Goal: Book appointment/travel/reservation

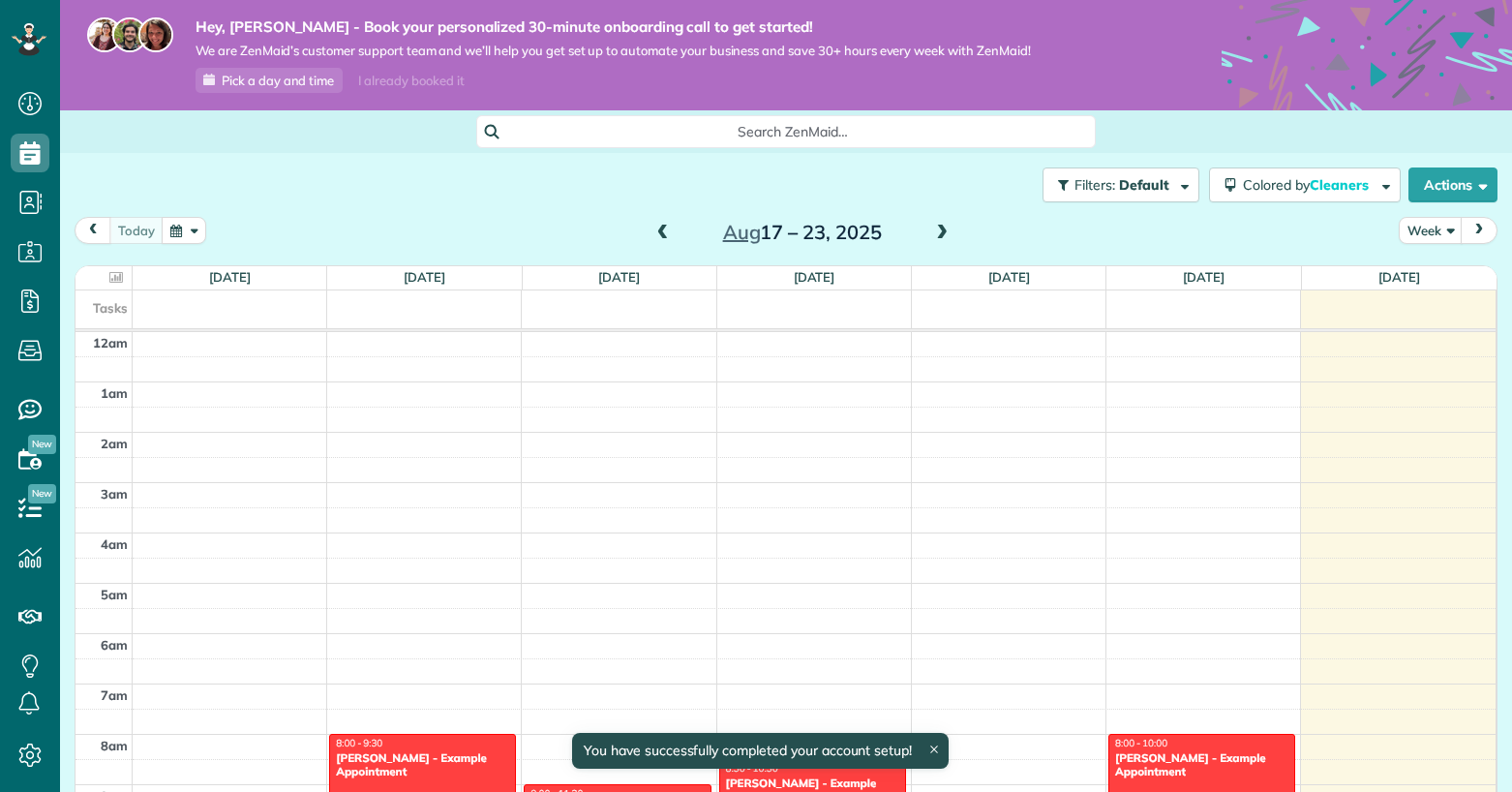
scroll to position [353, 0]
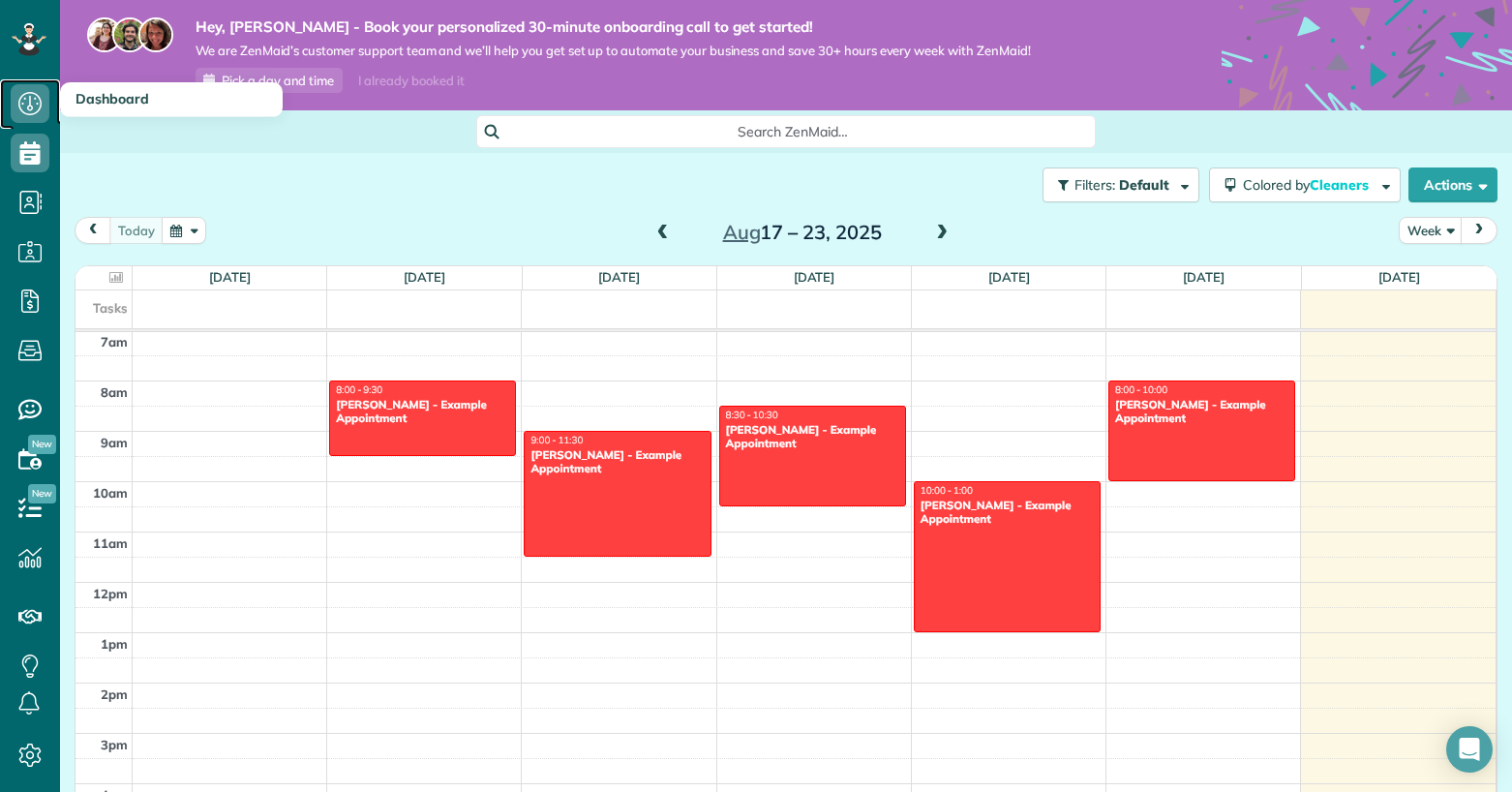
click at [34, 103] on icon at bounding box center [30, 103] width 39 height 39
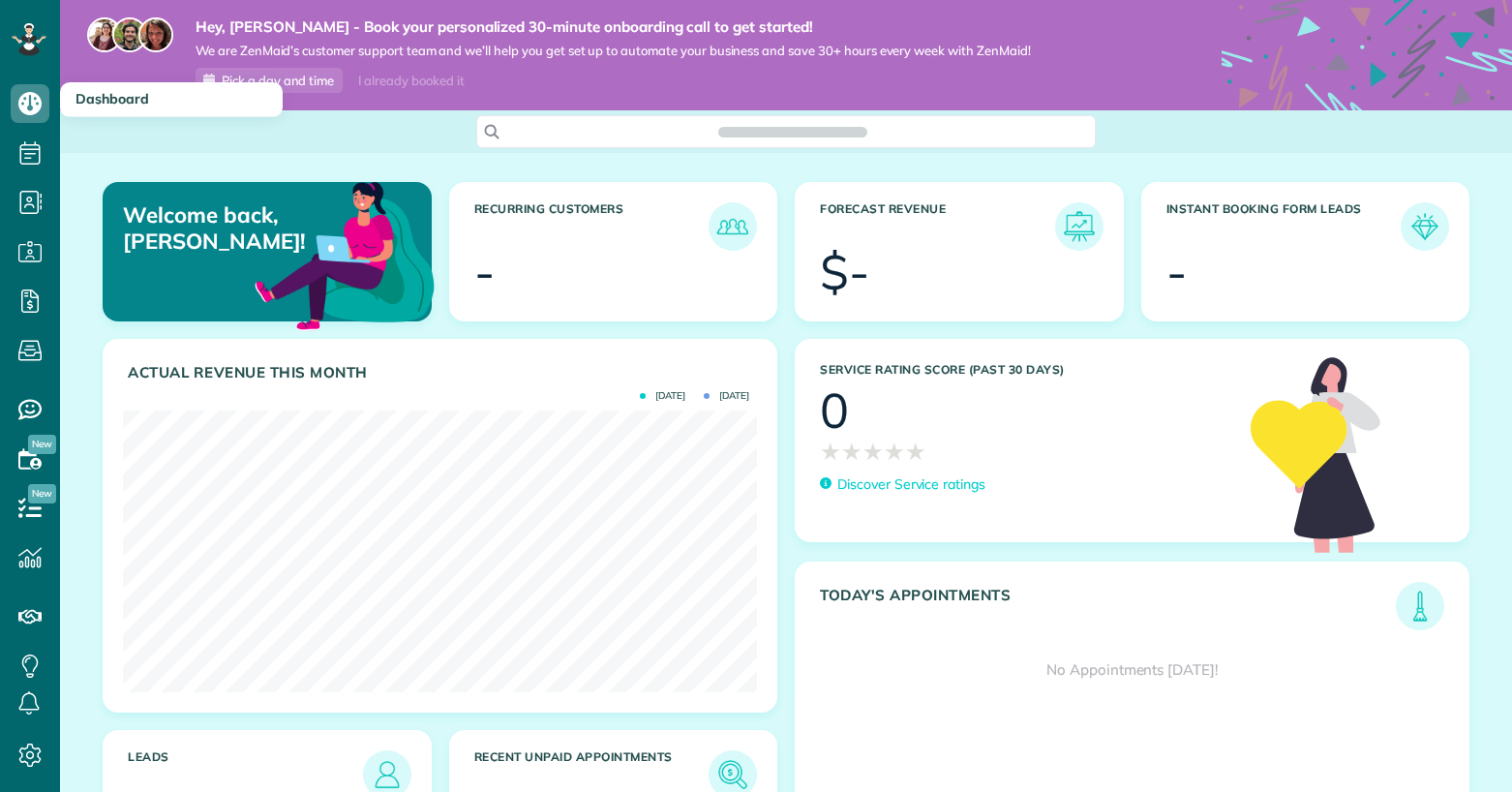
scroll to position [282, 634]
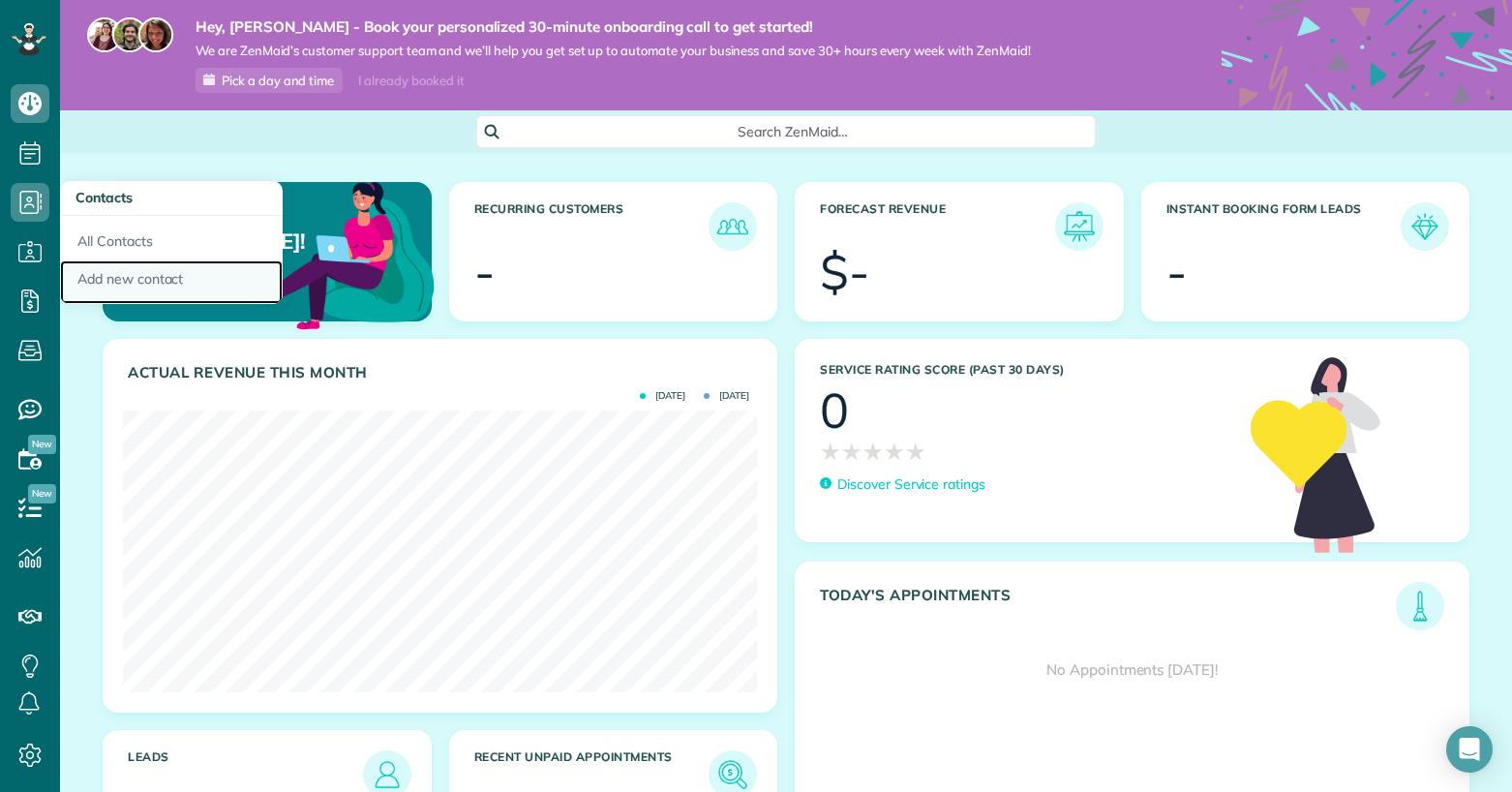
click at [122, 280] on link "Add new contact" at bounding box center [171, 282] width 222 height 45
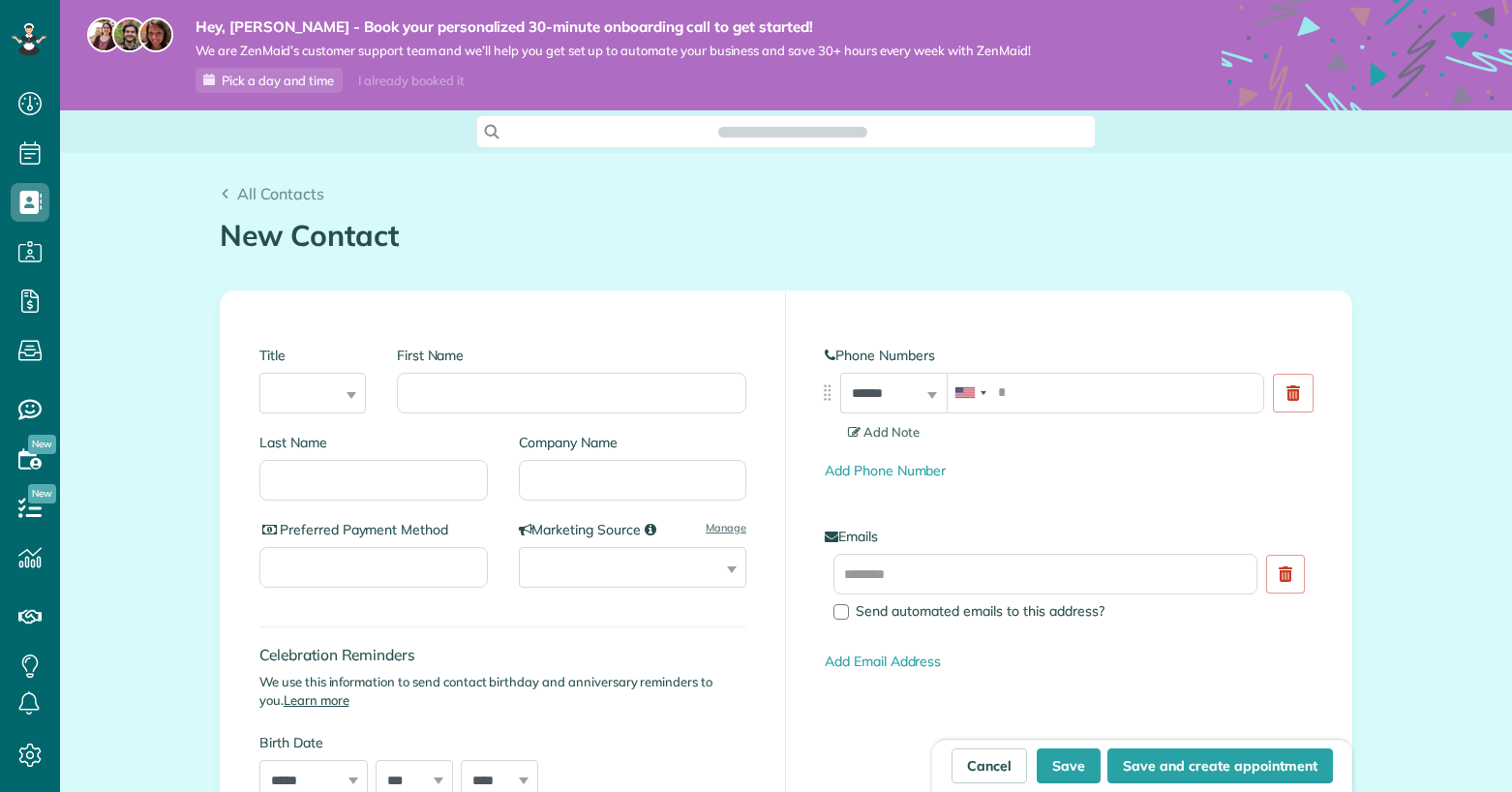
scroll to position [9, 9]
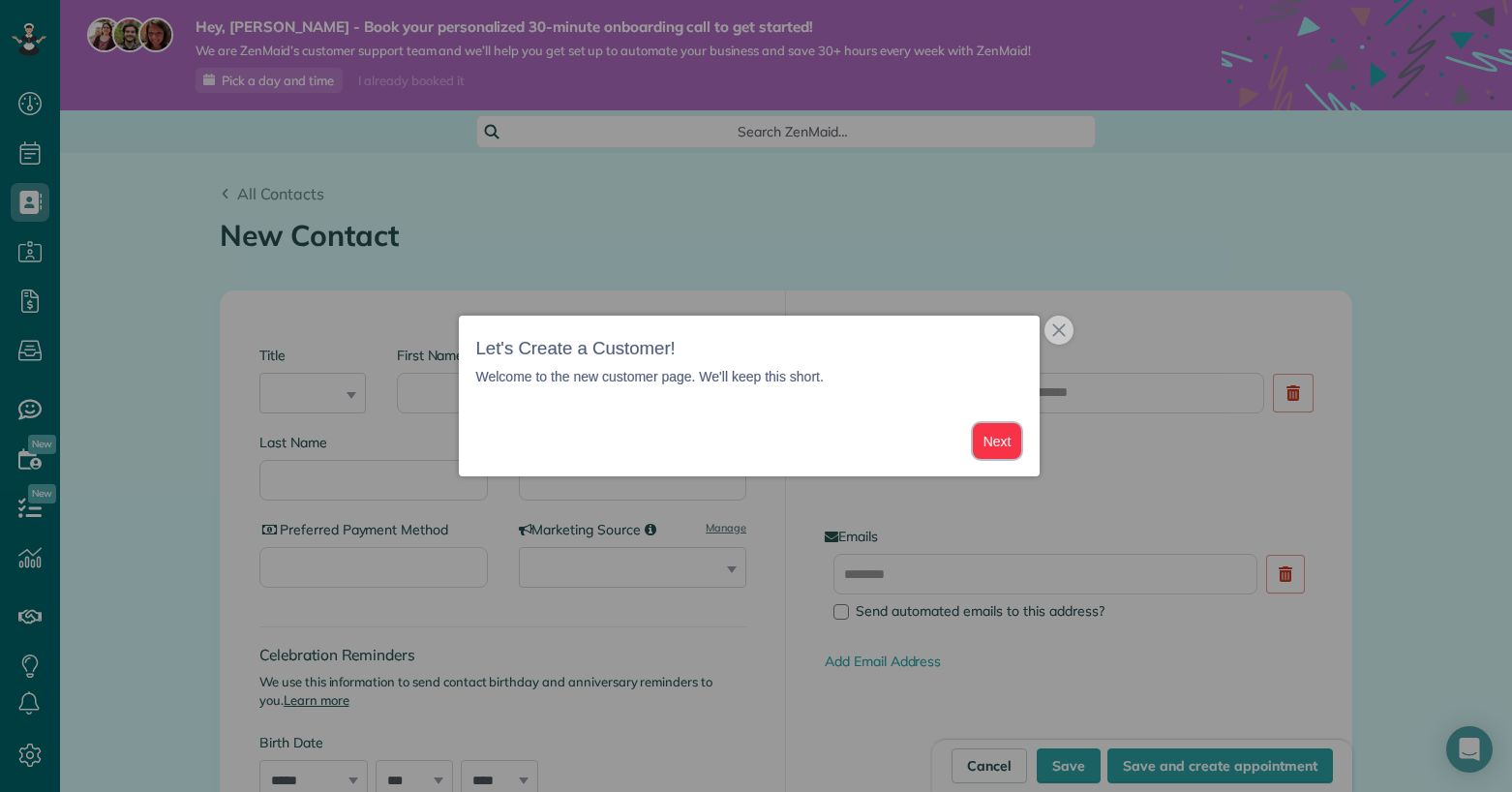
click at [990, 448] on button "Next" at bounding box center [997, 441] width 50 height 36
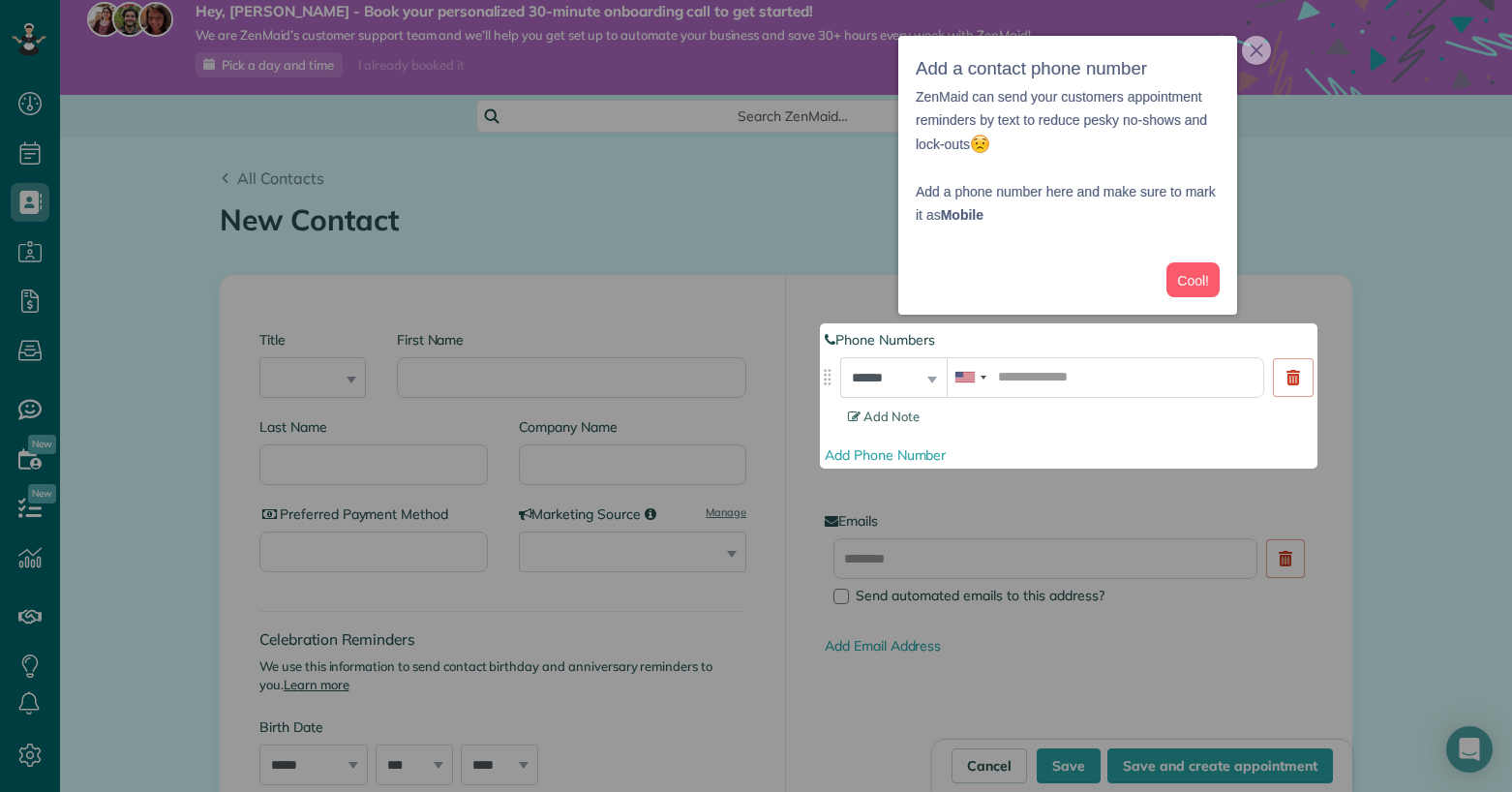
scroll to position [17, 0]
click at [1011, 377] on input "tel" at bounding box center [1105, 376] width 317 height 41
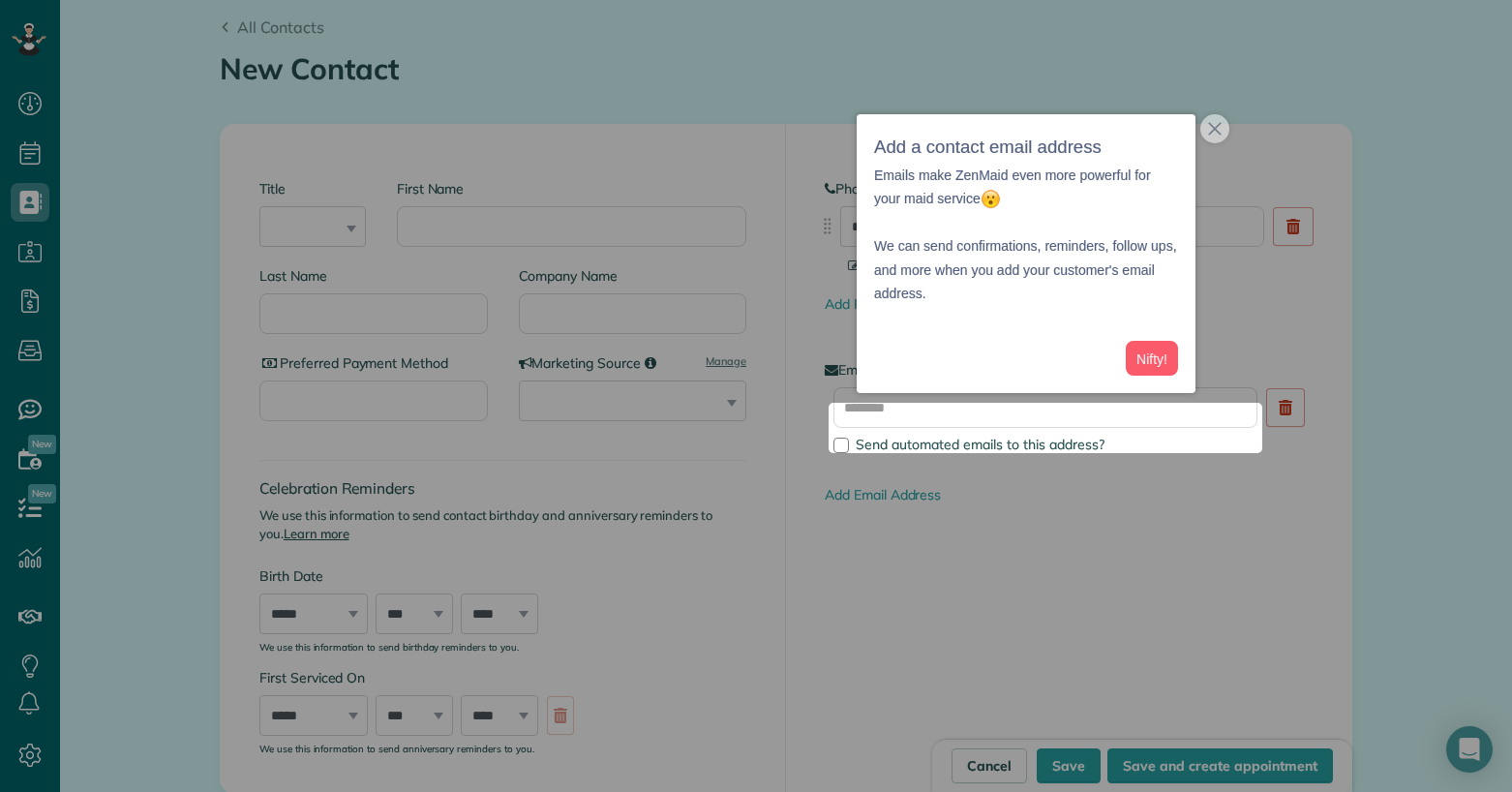
scroll to position [178, 0]
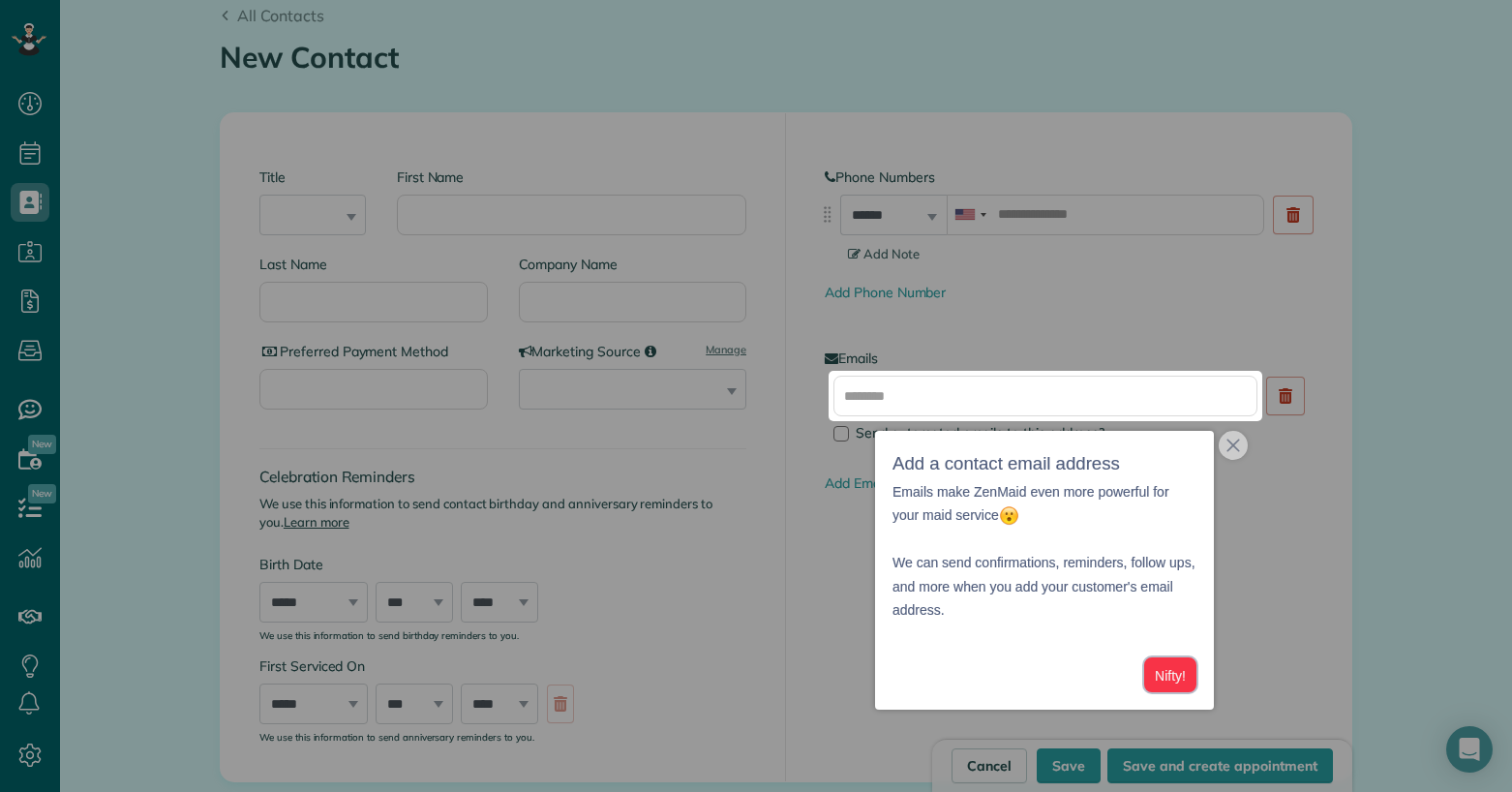
click at [1156, 676] on button "Nifty!" at bounding box center [1170, 675] width 53 height 36
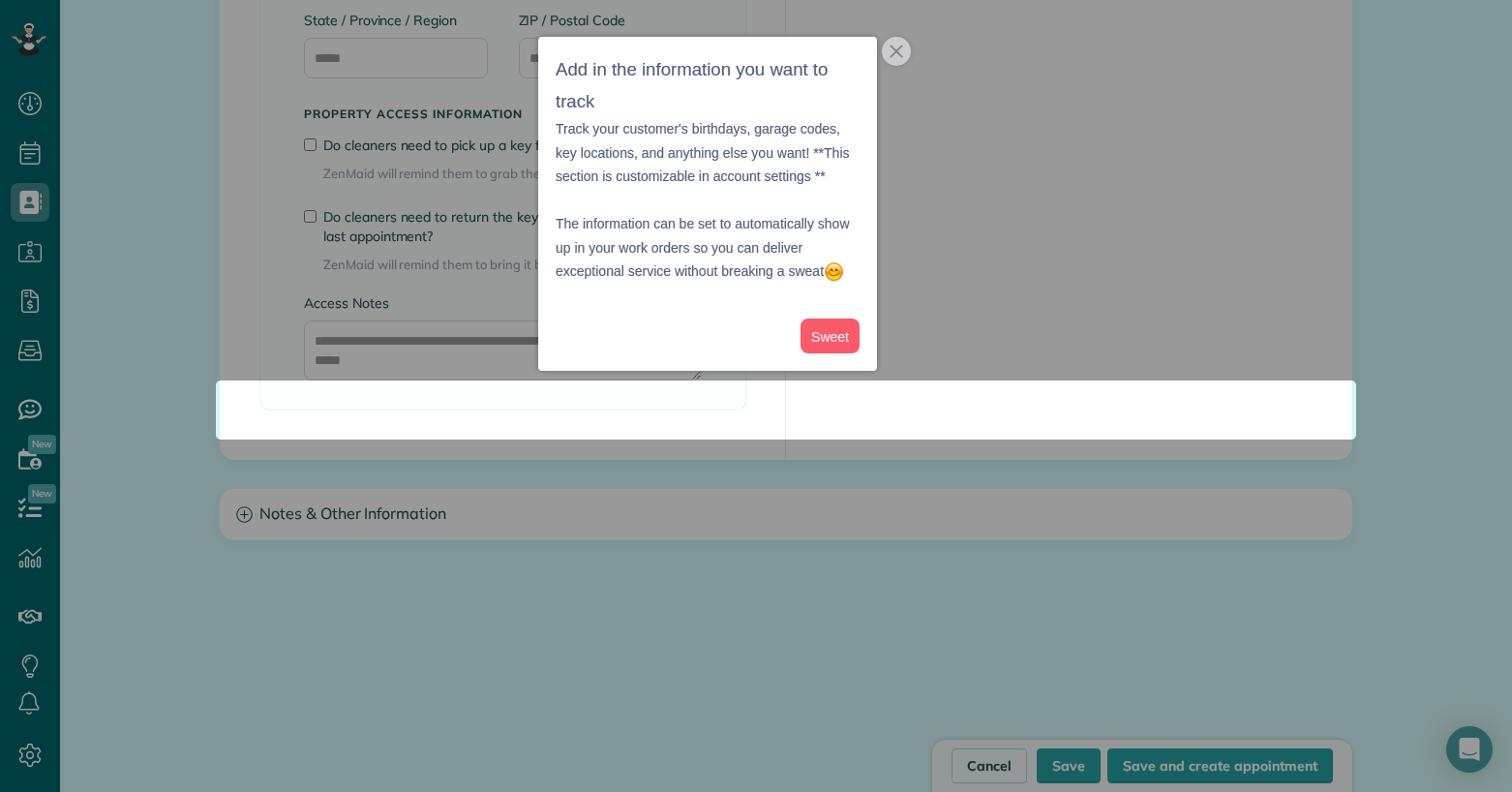
scroll to position [1643, 0]
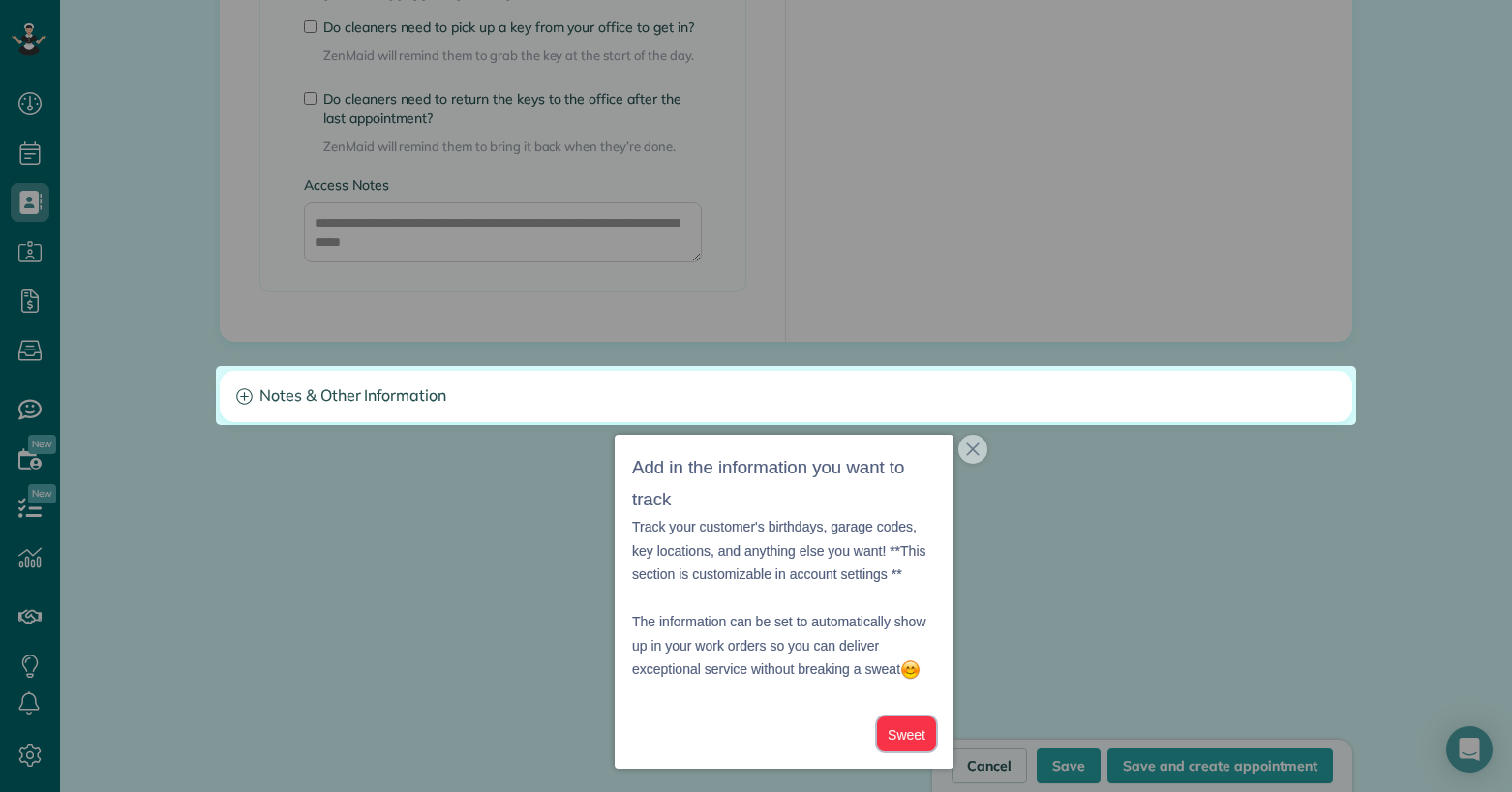
click at [909, 739] on button "Sweet" at bounding box center [907, 734] width 60 height 36
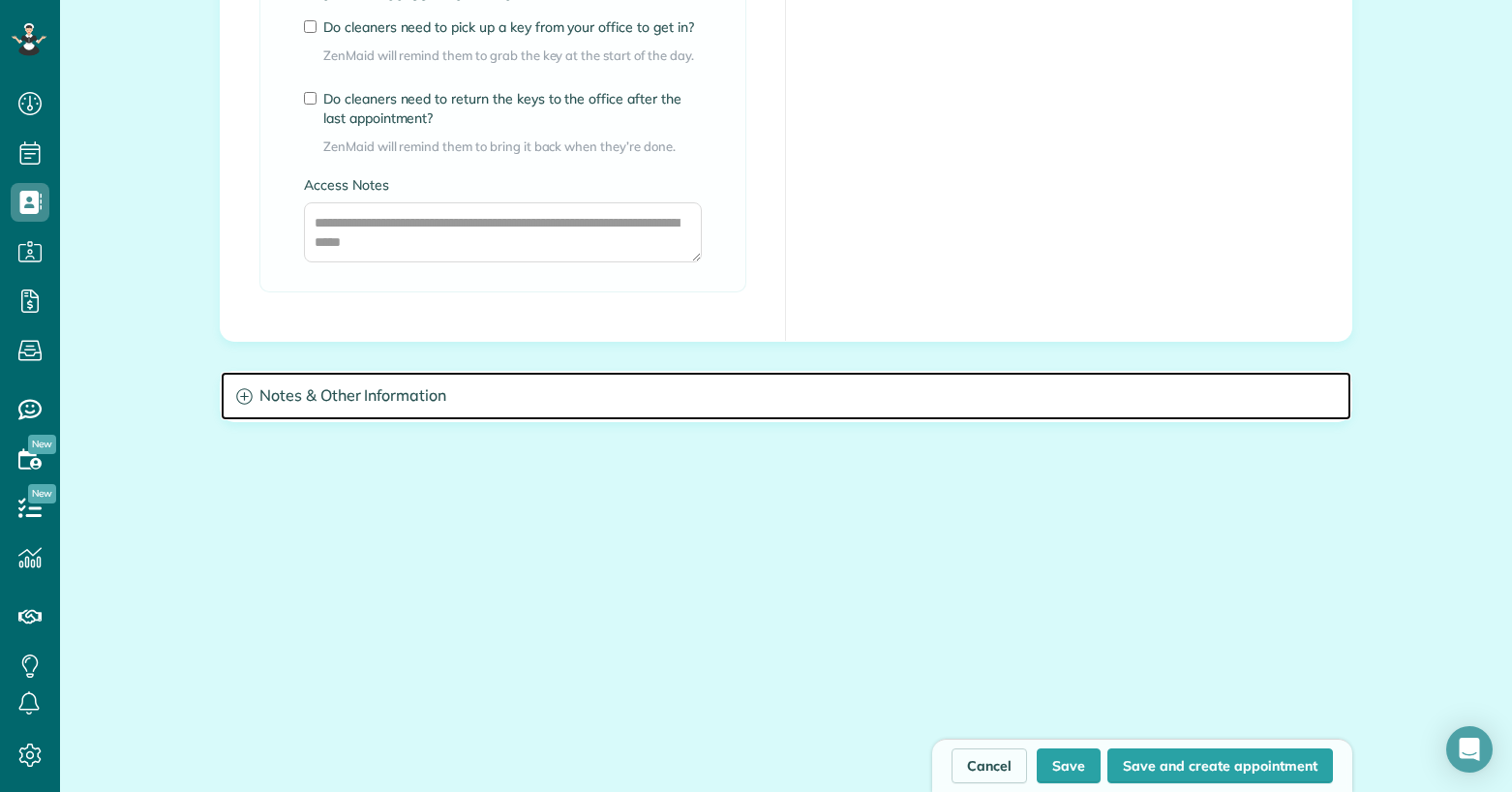
click at [795, 413] on h3 "Notes & Other Information" at bounding box center [785, 397] width 1130 height 50
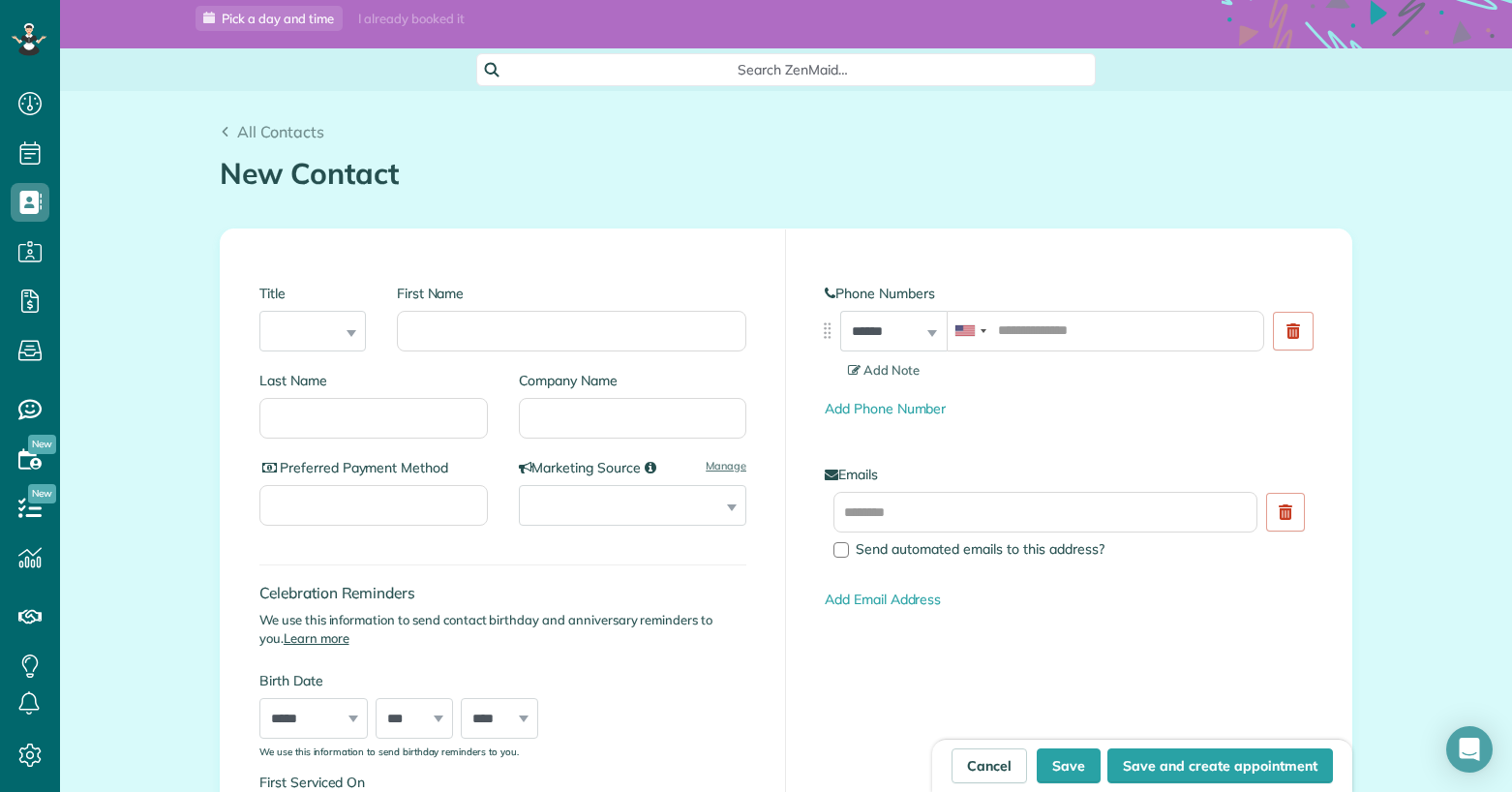
scroll to position [72, 0]
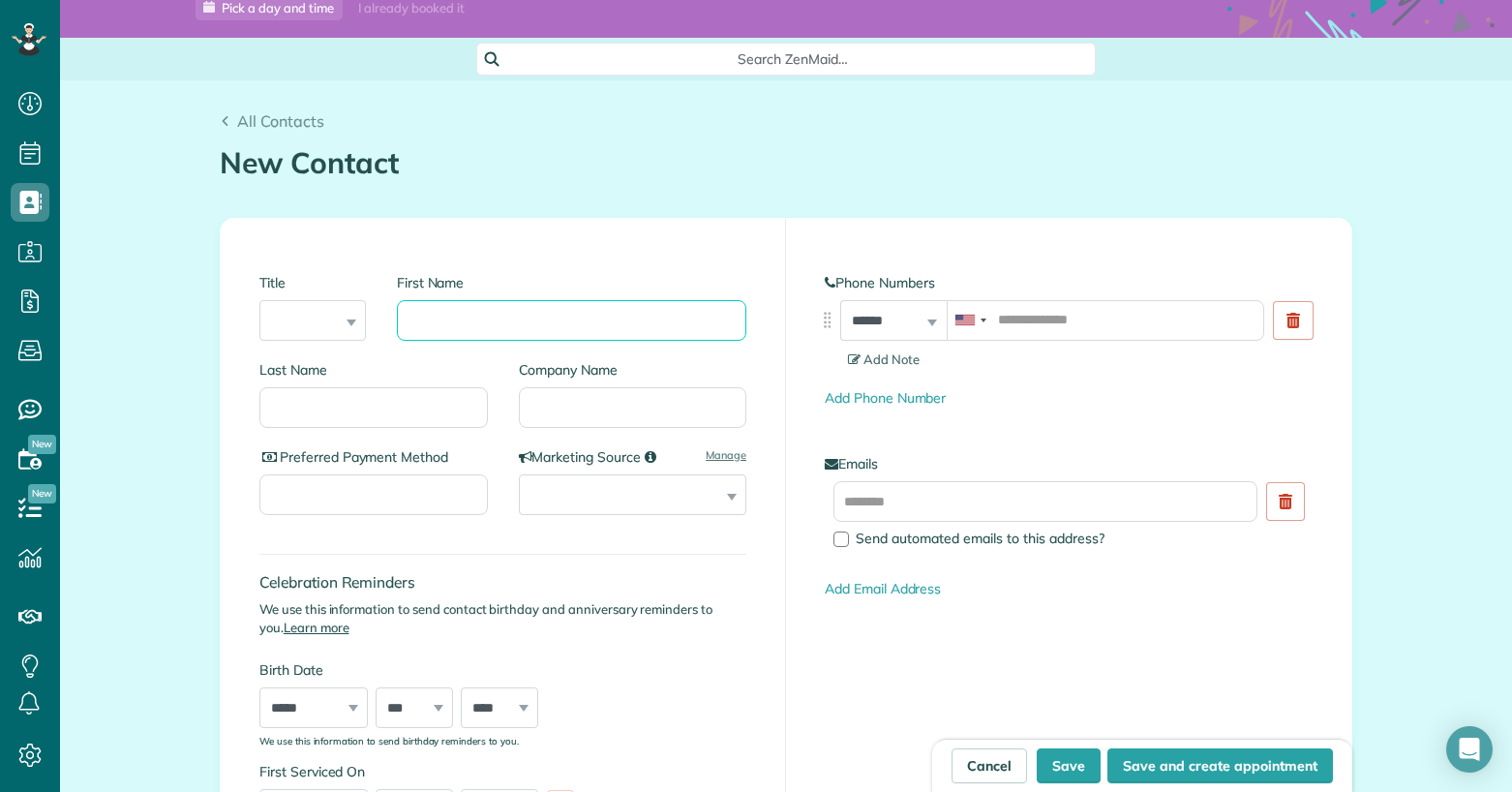
click at [439, 315] on input "First Name" at bounding box center [571, 320] width 349 height 41
click at [36, 33] on icon at bounding box center [29, 39] width 35 height 33
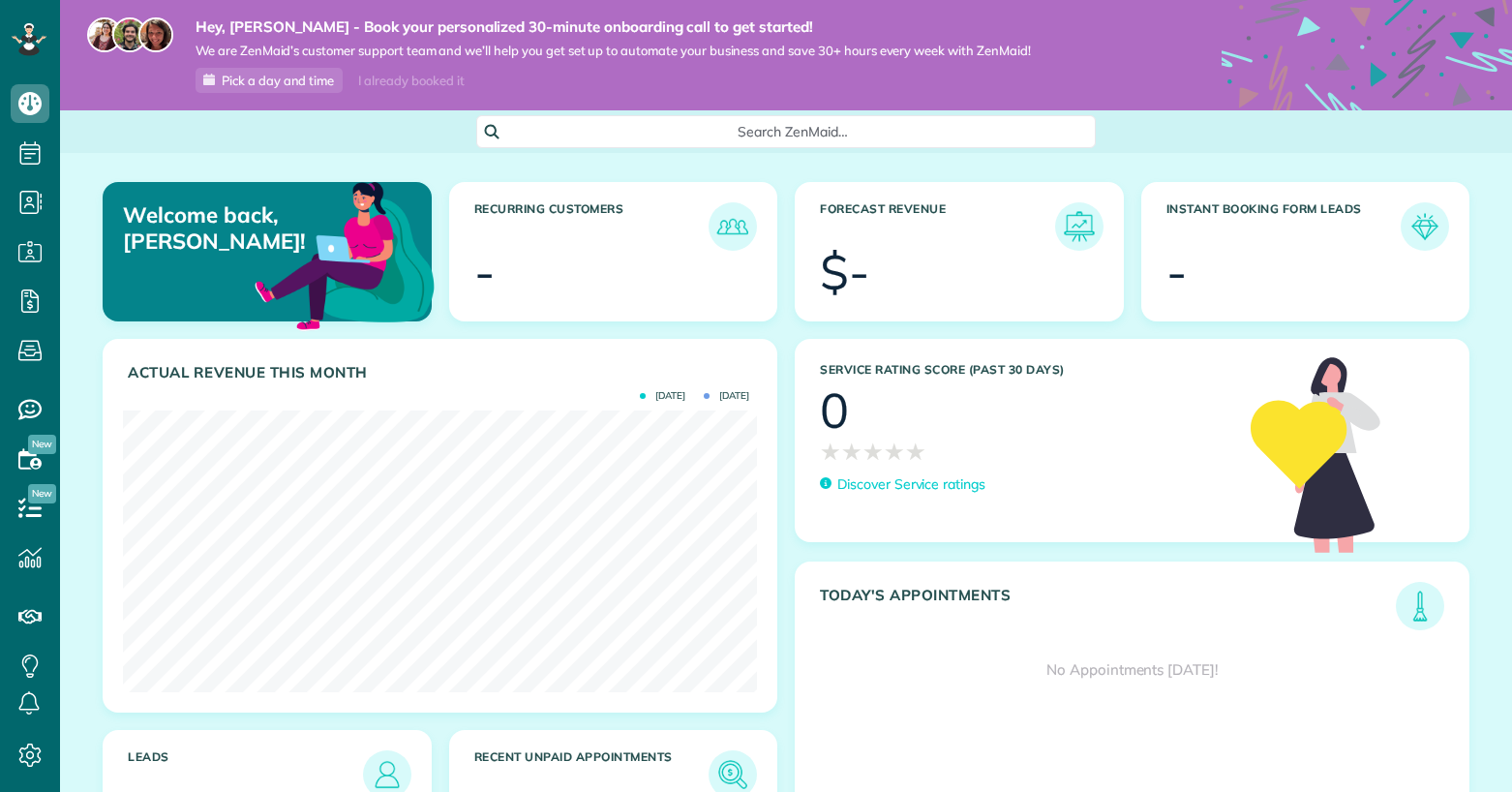
scroll to position [282, 634]
click at [33, 45] on icon at bounding box center [29, 45] width 12 height 12
click at [385, 80] on div "I already booked it" at bounding box center [411, 80] width 129 height 24
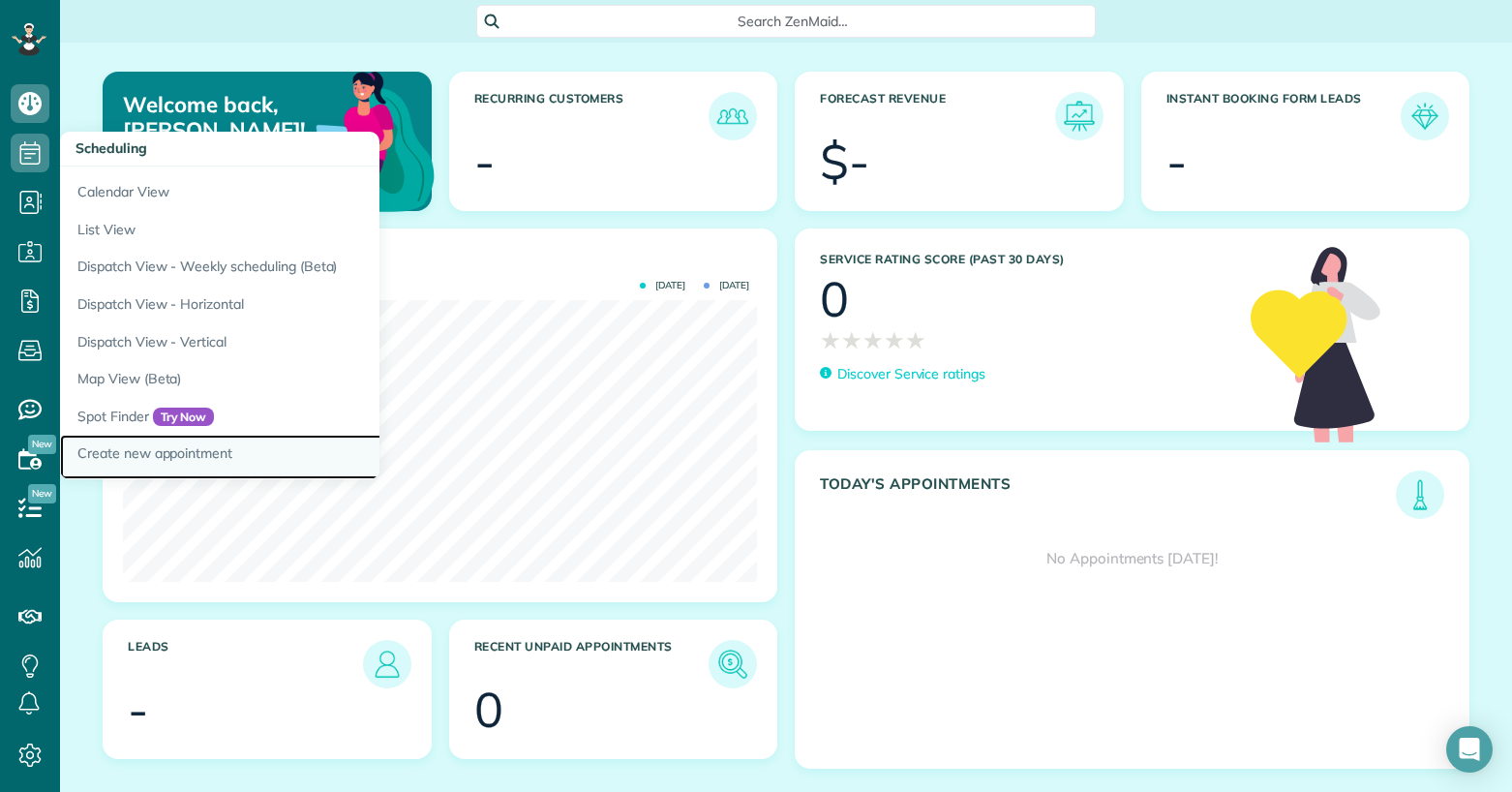
click at [146, 454] on link "Create new appointment" at bounding box center [302, 457] width 484 height 45
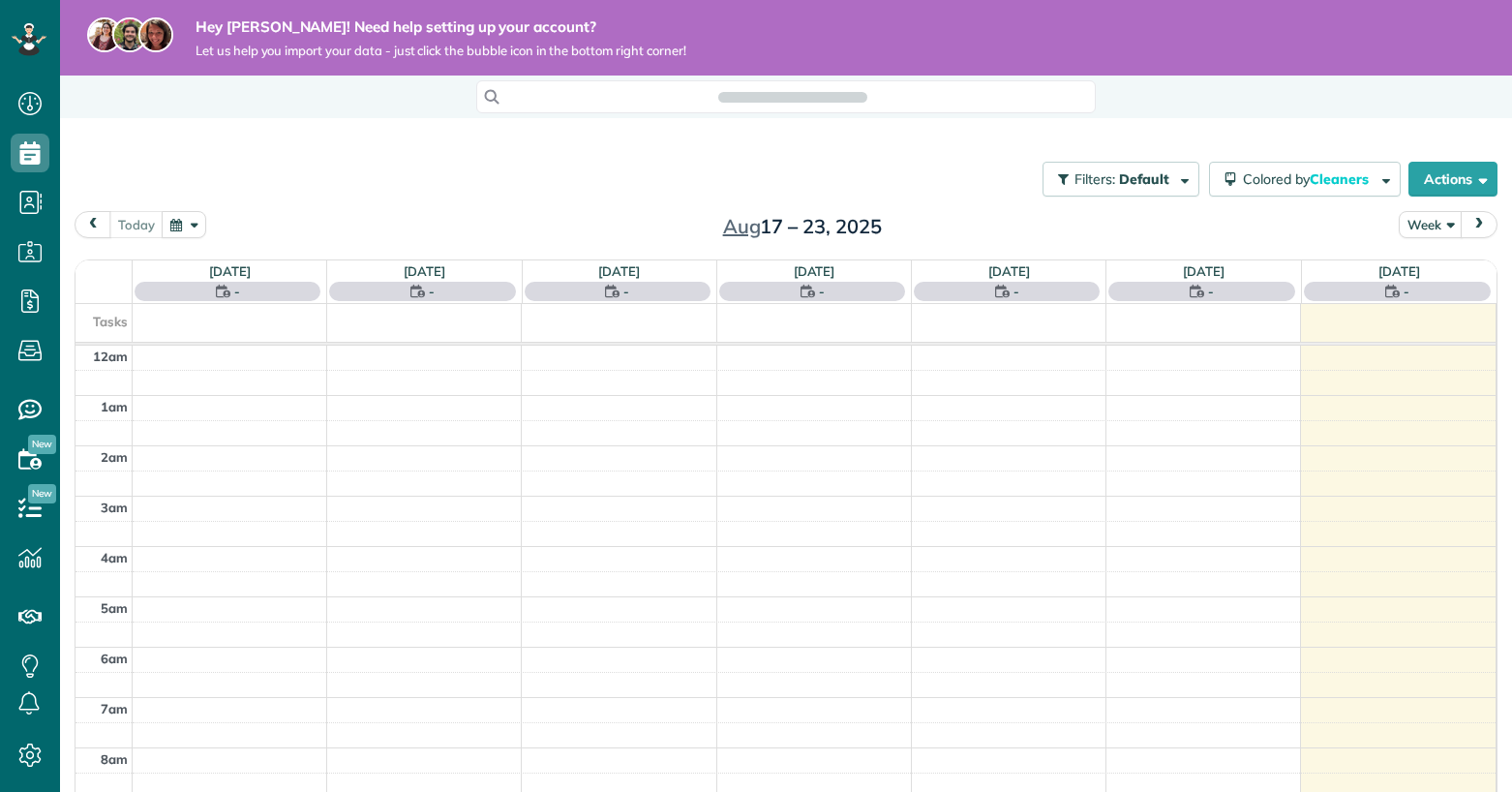
scroll to position [353, 0]
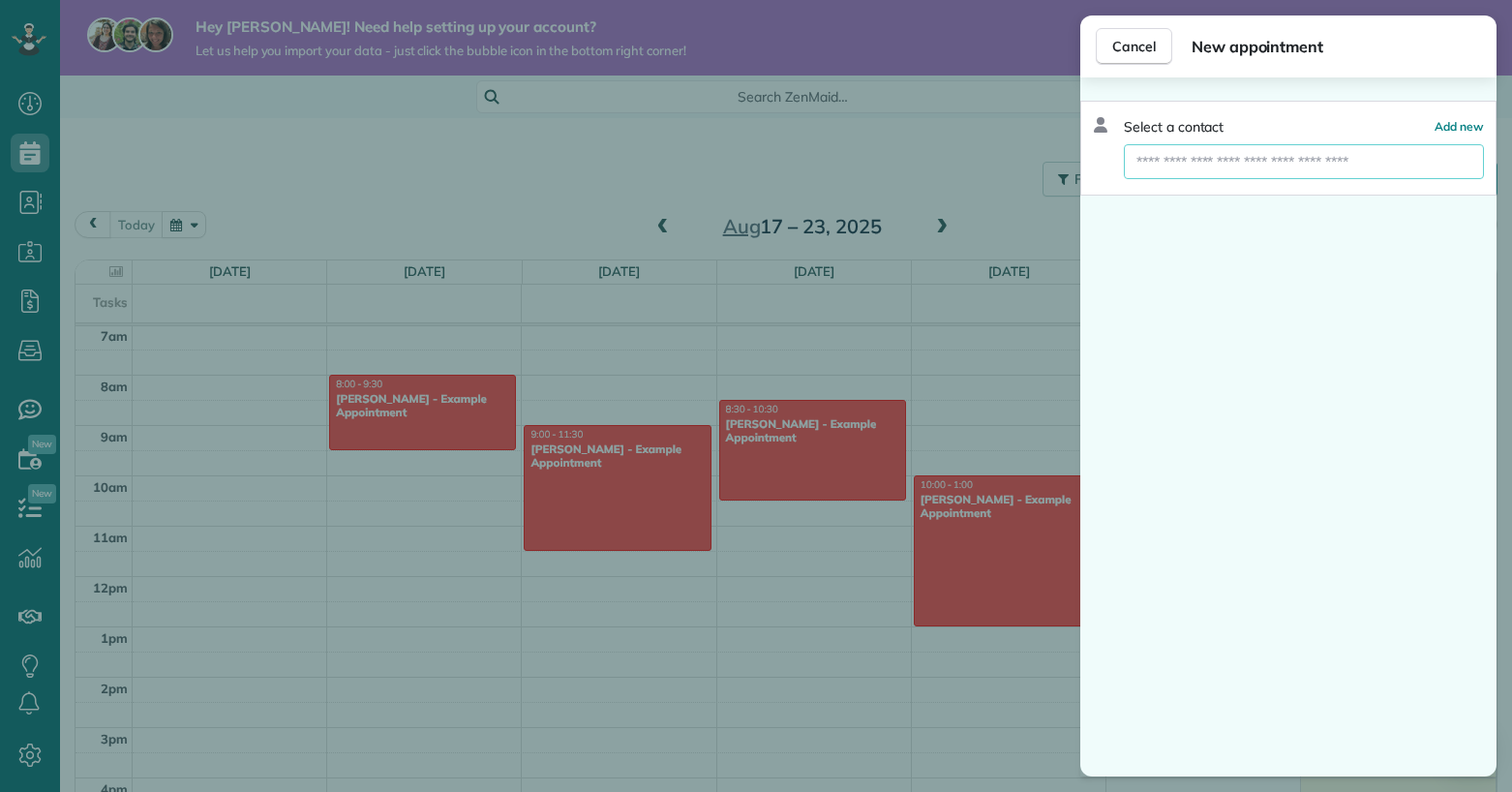
click at [1267, 165] on input "text" at bounding box center [1304, 161] width 360 height 35
click at [1458, 122] on span "Add new" at bounding box center [1459, 126] width 50 height 15
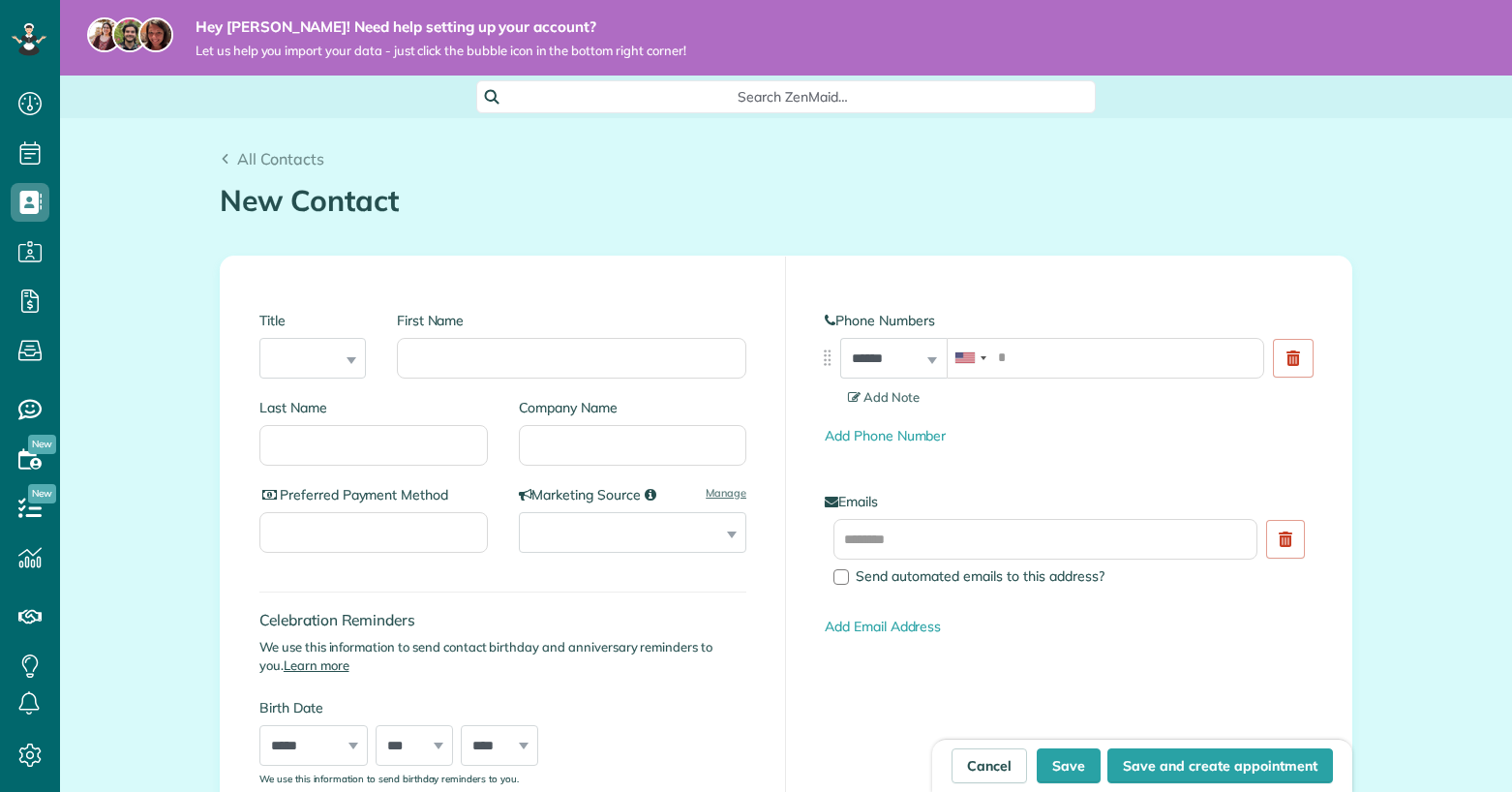
scroll to position [9, 9]
click at [474, 332] on div "First Name" at bounding box center [571, 344] width 349 height 67
click at [474, 344] on input "First Name" at bounding box center [571, 357] width 349 height 41
click at [997, 764] on link "Cancel" at bounding box center [989, 765] width 75 height 35
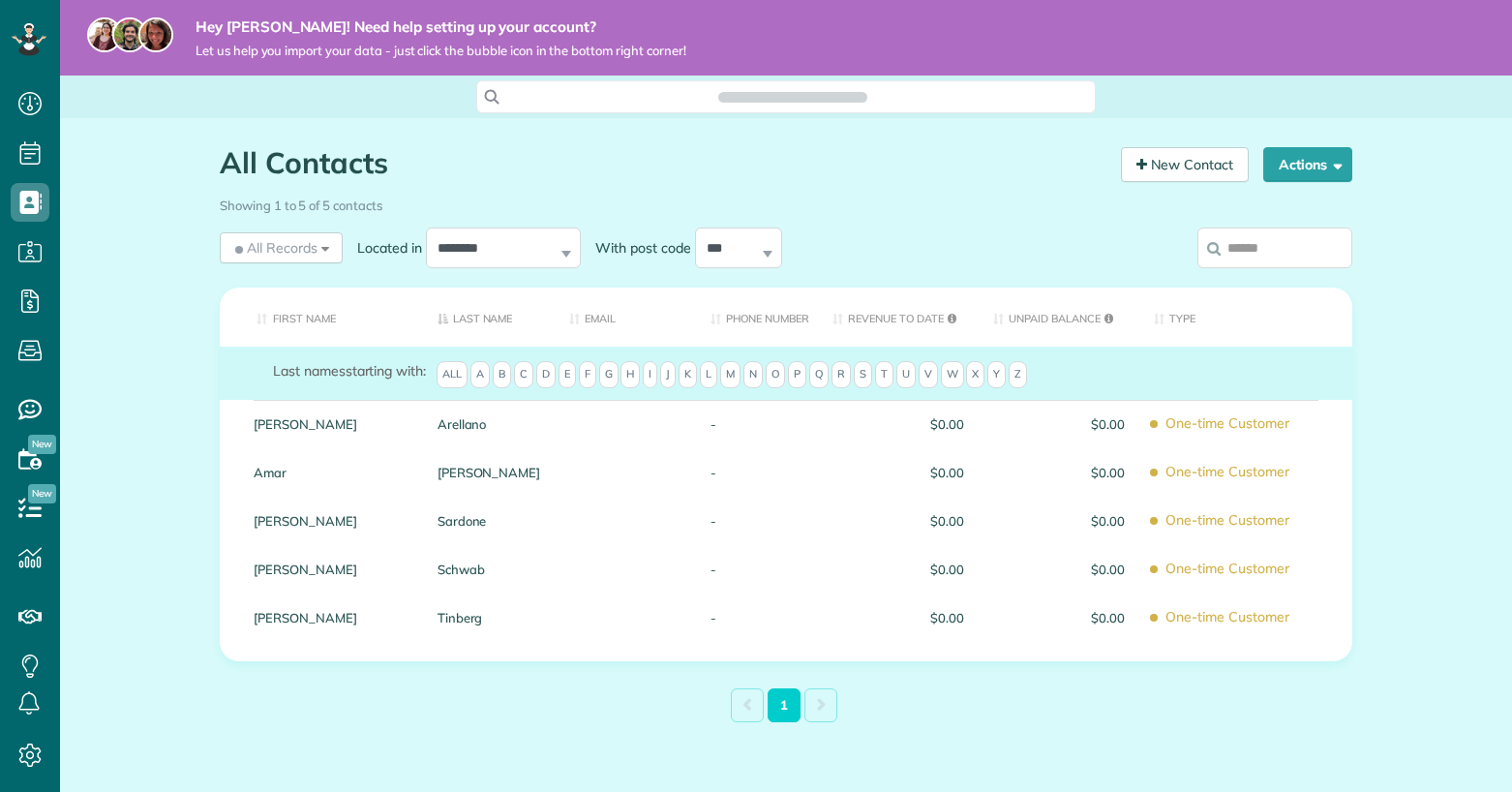
scroll to position [9, 9]
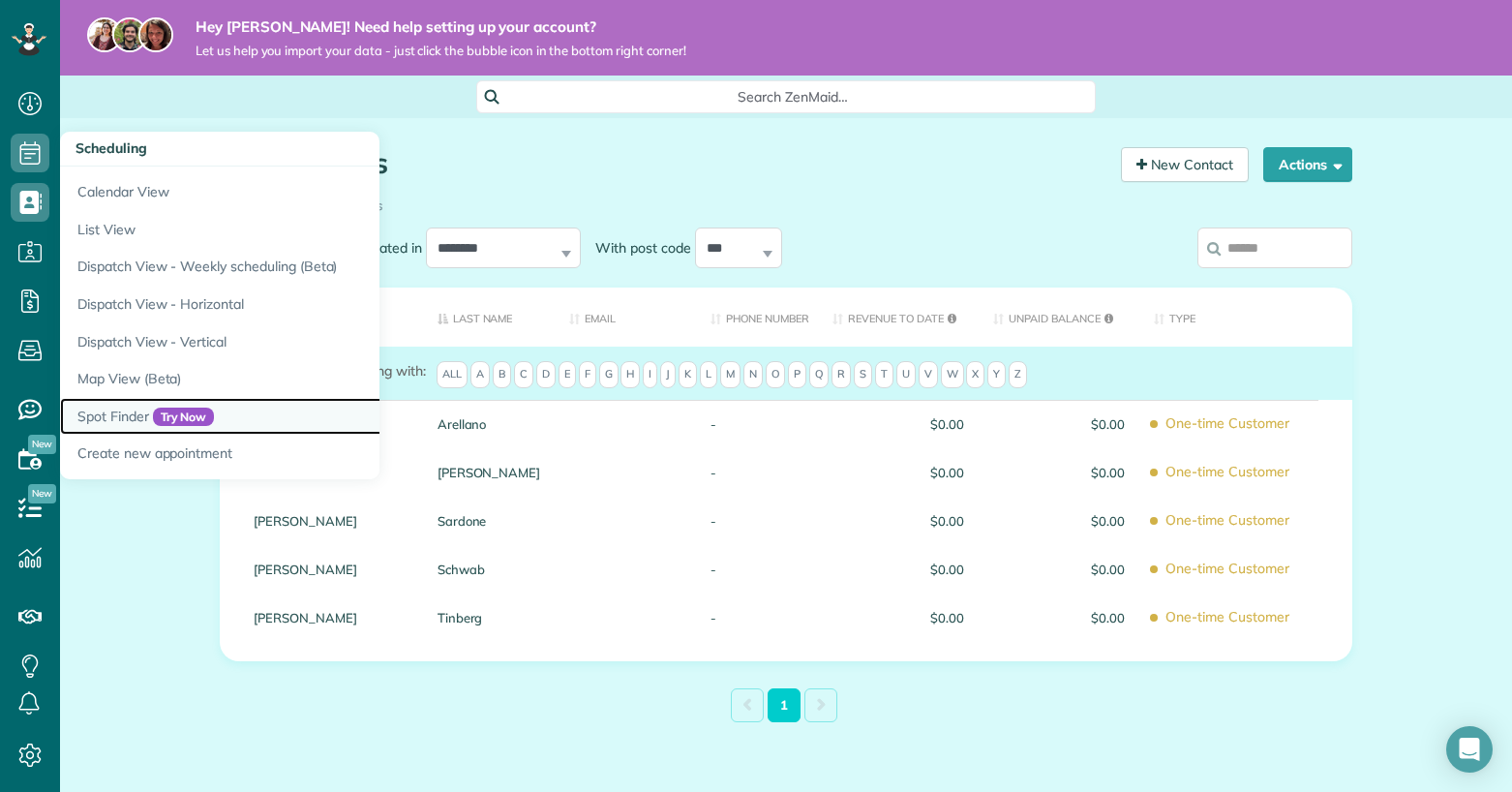
click at [167, 420] on span "Try Now" at bounding box center [184, 418] width 62 height 20
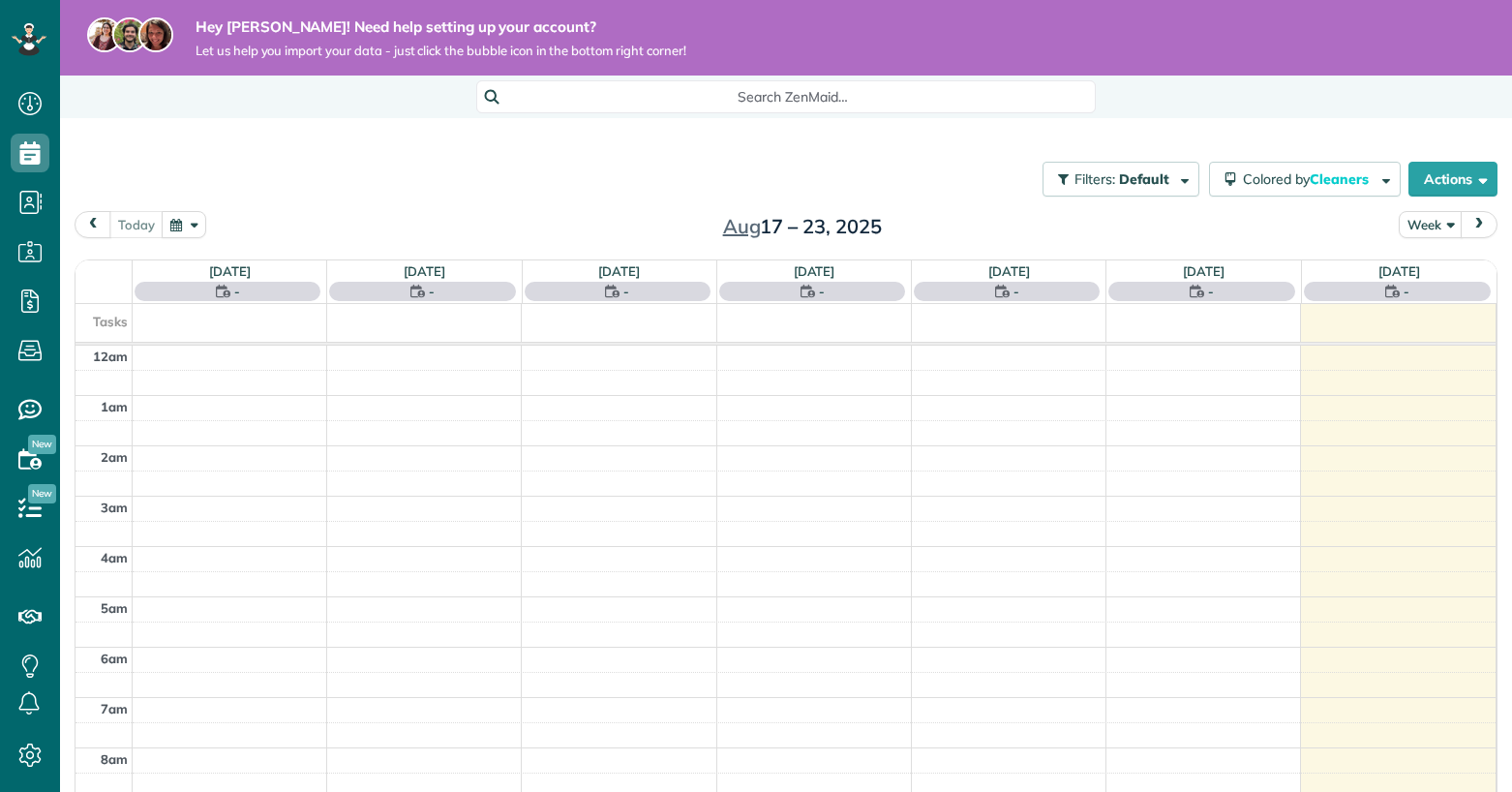
scroll to position [353, 0]
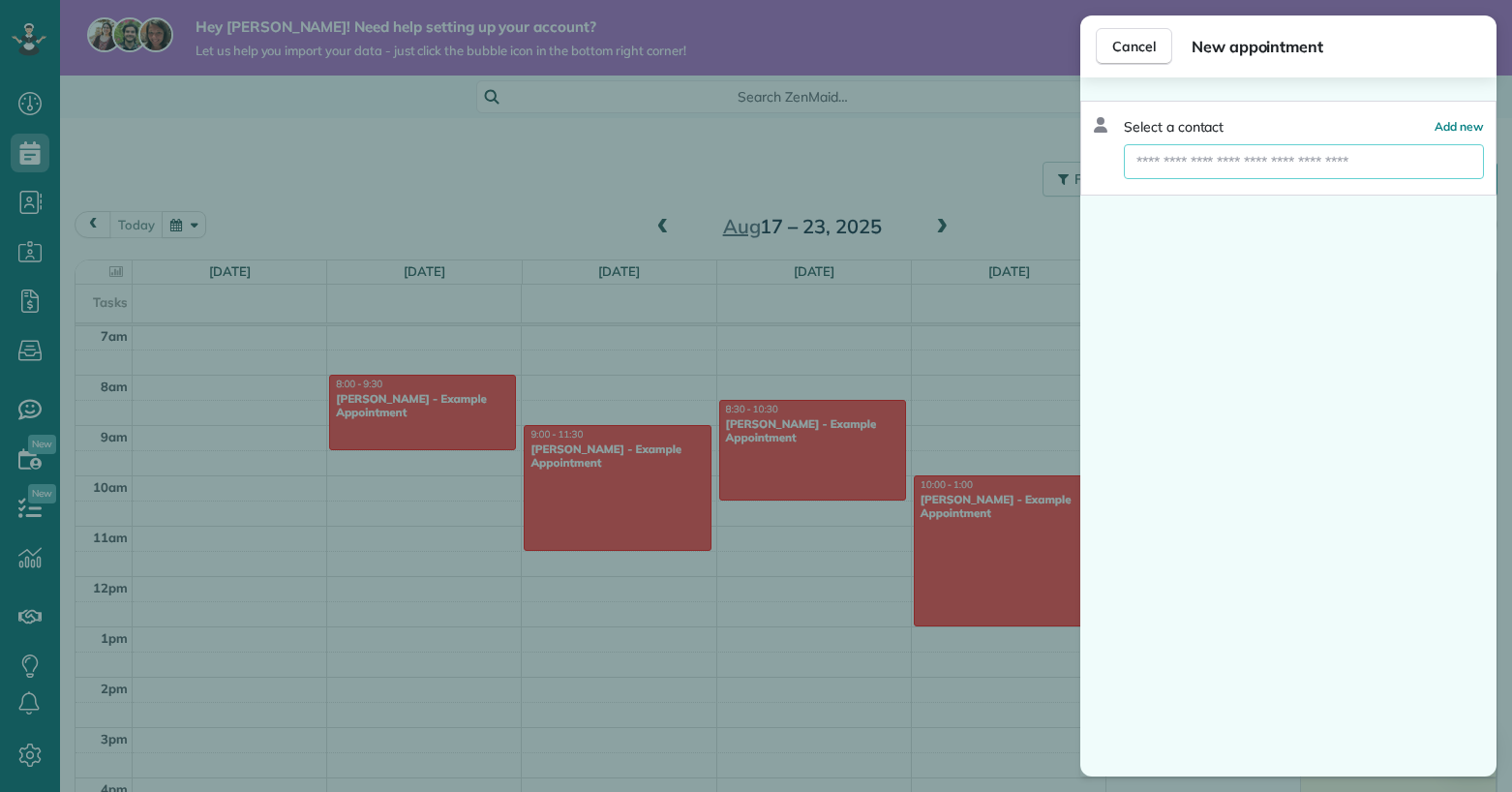
click at [1171, 176] on input "text" at bounding box center [1304, 161] width 360 height 35
type input "*"
click at [1158, 247] on div "Select a contact Add new * Create new contact" at bounding box center [1288, 427] width 416 height 699
click at [1215, 160] on input "*" at bounding box center [1304, 161] width 360 height 35
type input "*"
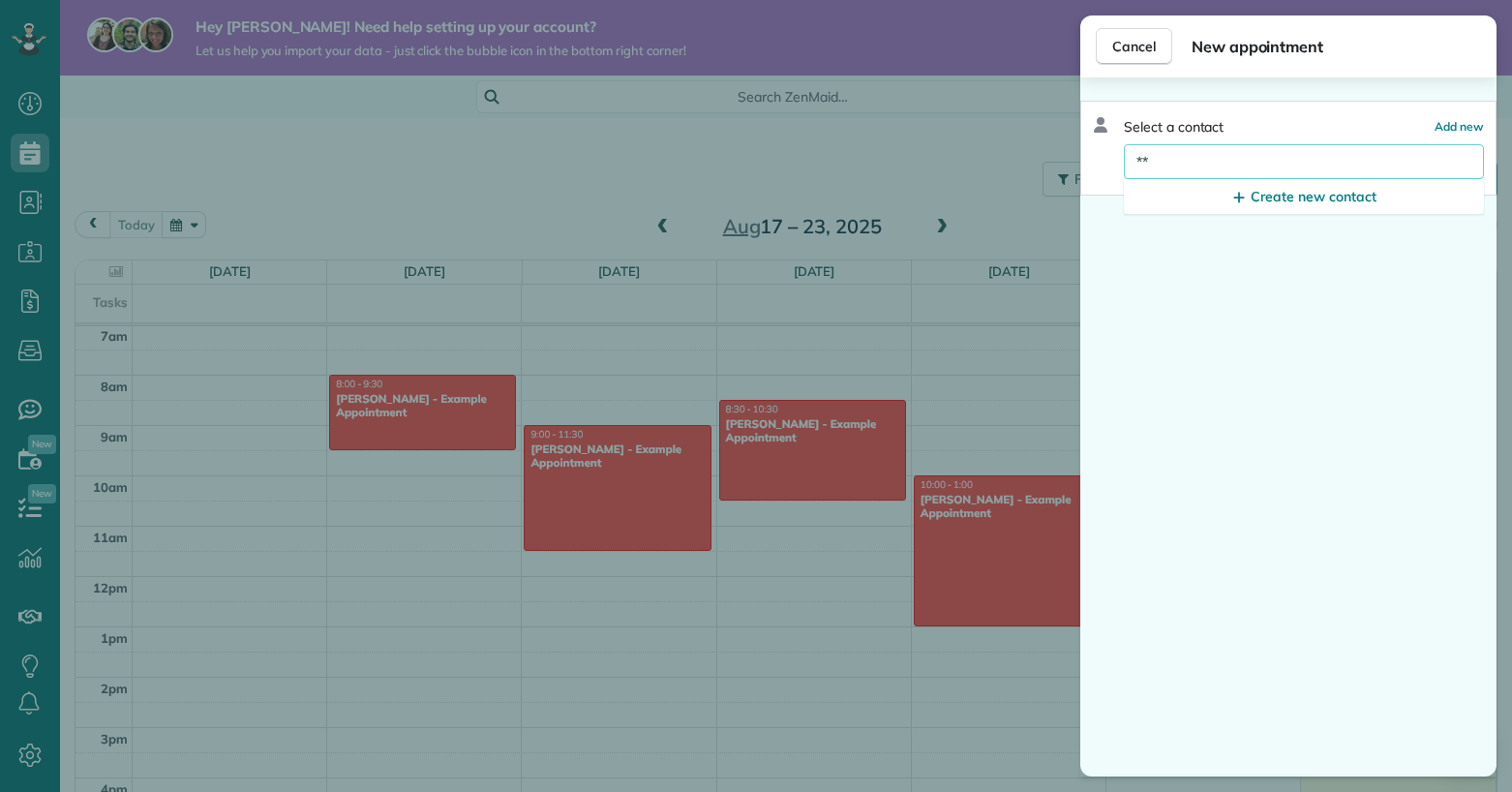
type input "*"
click at [1122, 33] on button "Cancel" at bounding box center [1133, 46] width 76 height 37
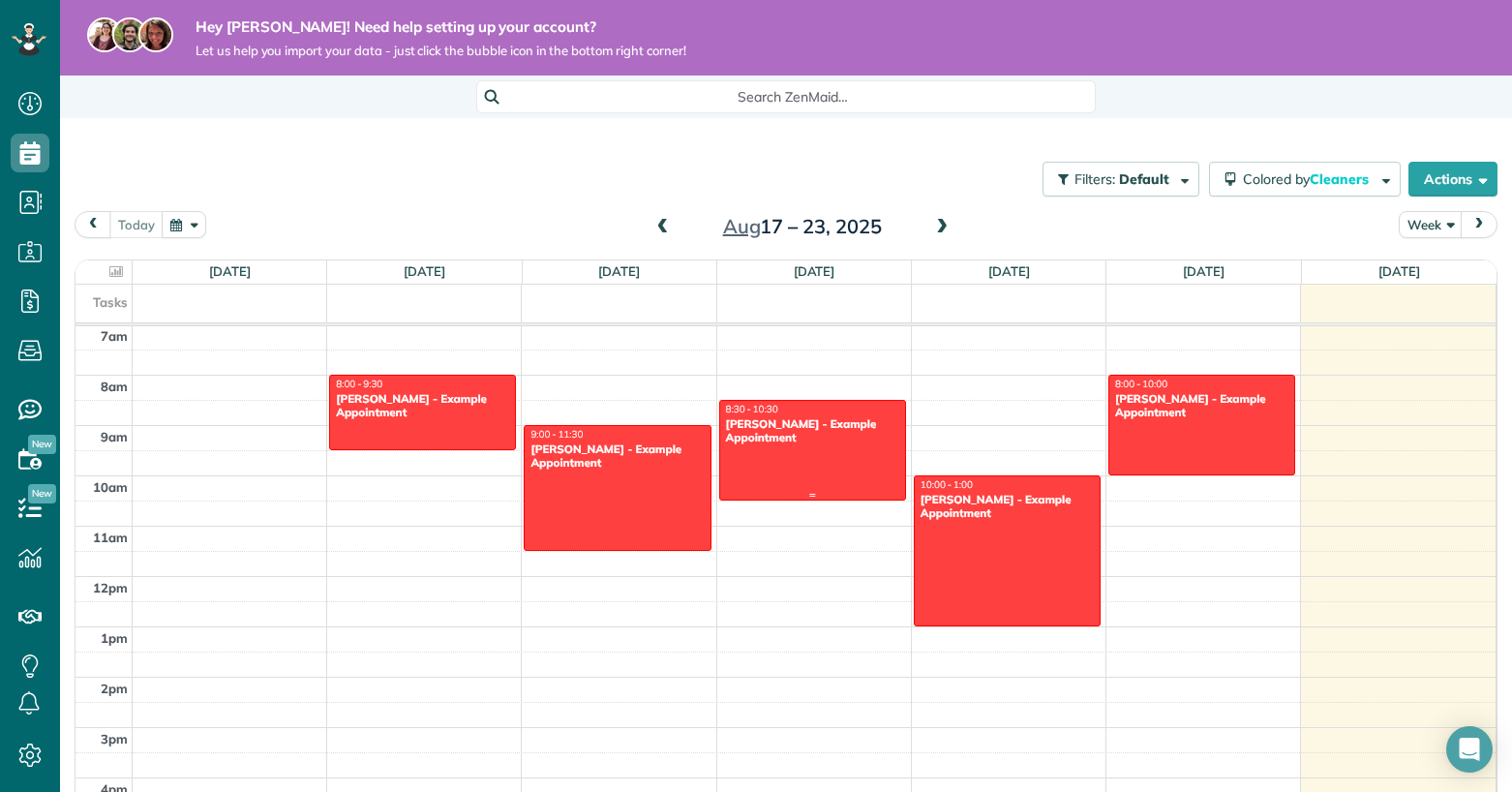
click at [795, 461] on div at bounding box center [813, 451] width 185 height 99
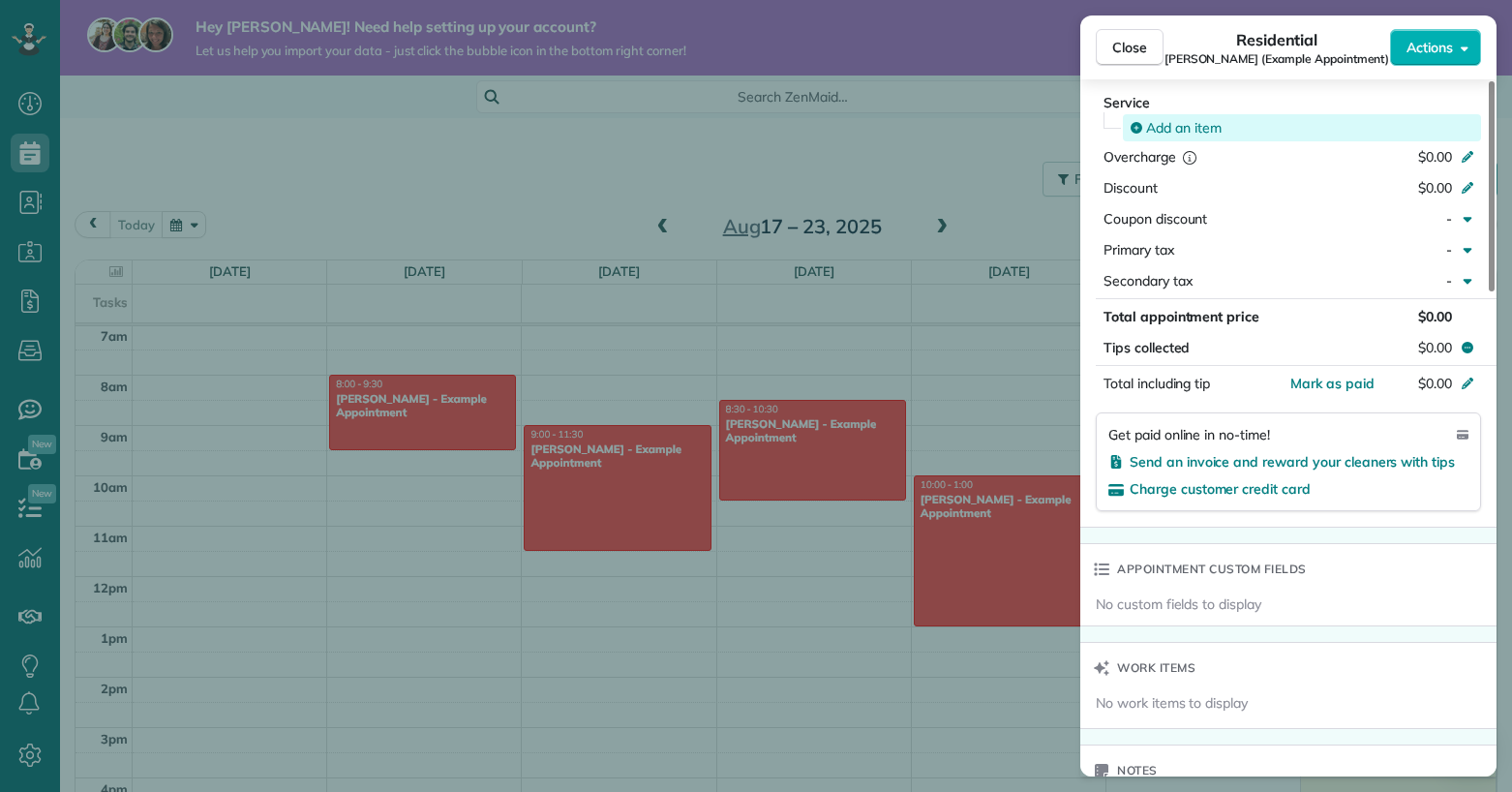
scroll to position [890, 0]
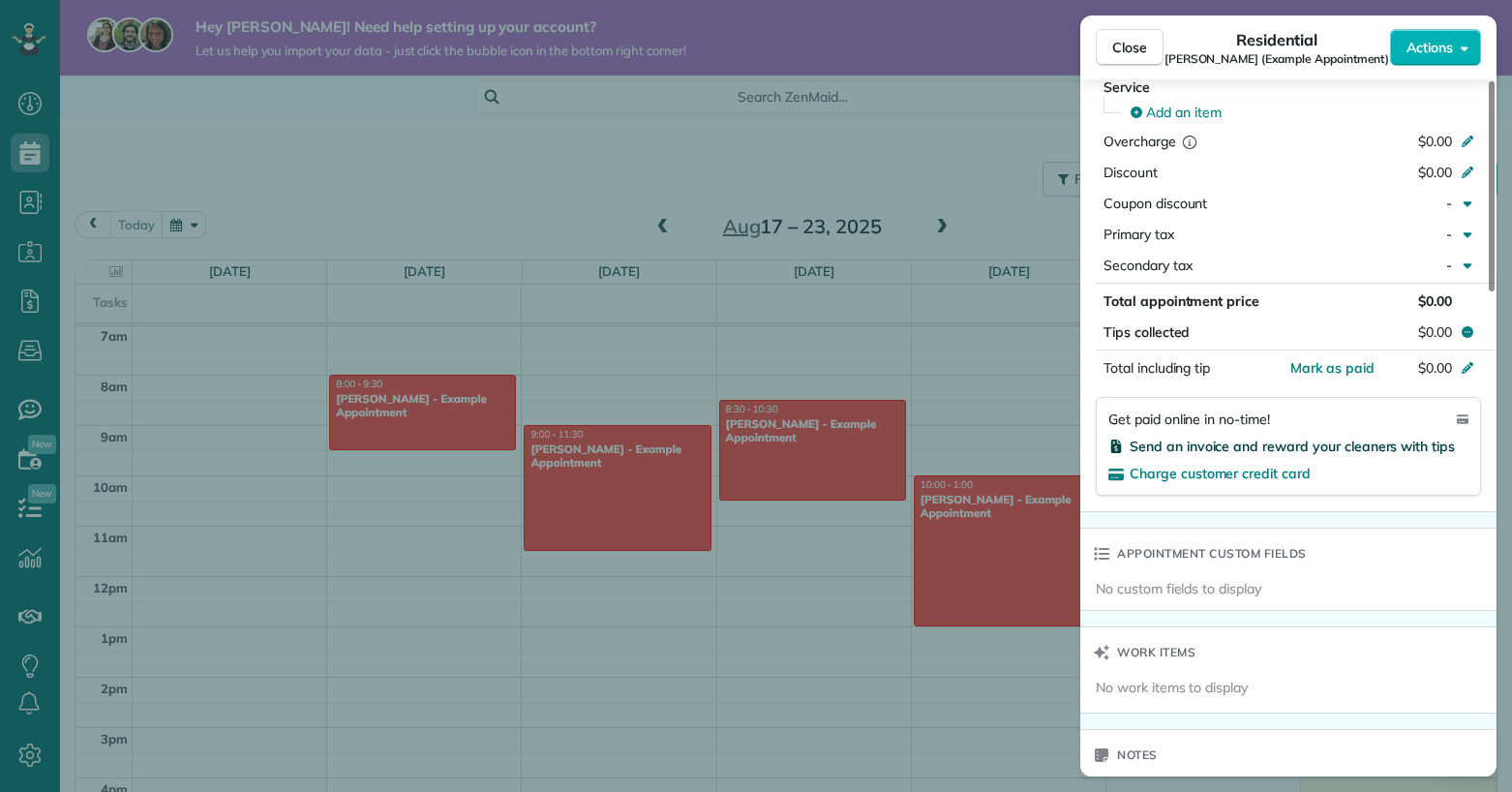
click at [1355, 444] on span "Send an invoice and reward your cleaners with tips" at bounding box center [1292, 447] width 325 height 18
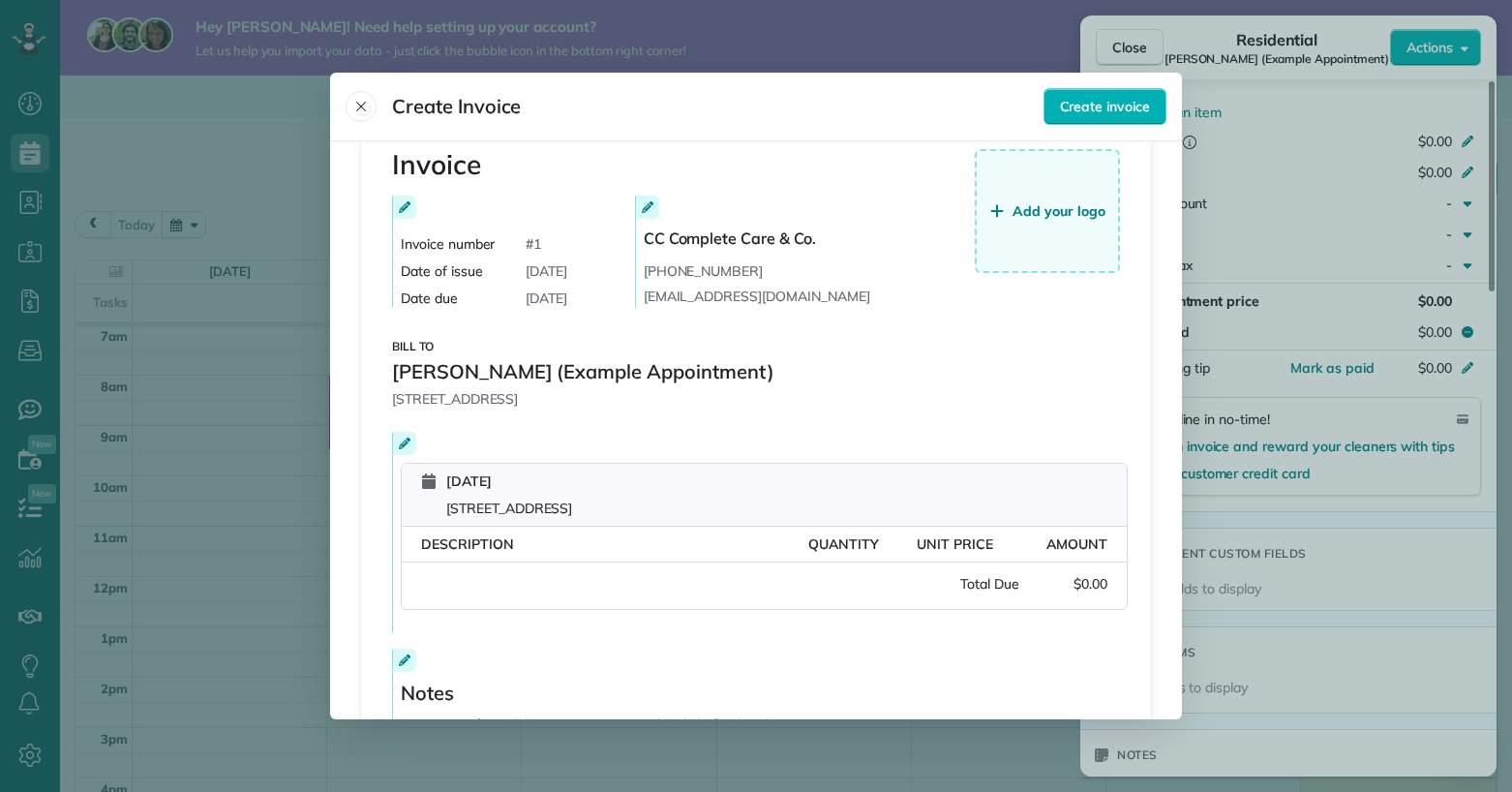
scroll to position [31, 0]
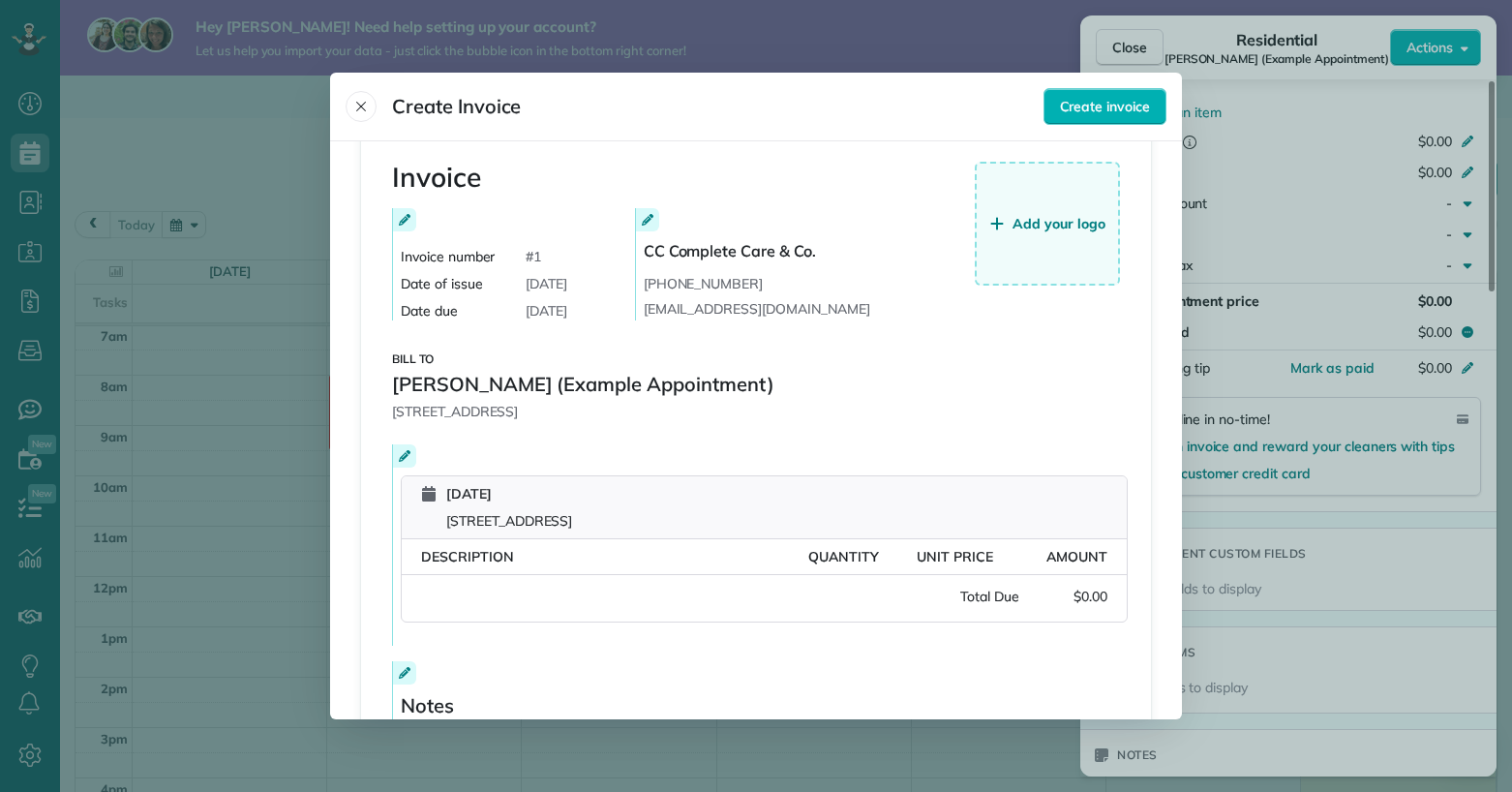
click at [1259, 500] on div at bounding box center [756, 396] width 1512 height 792
click at [361, 102] on icon "Close" at bounding box center [361, 107] width 16 height 16
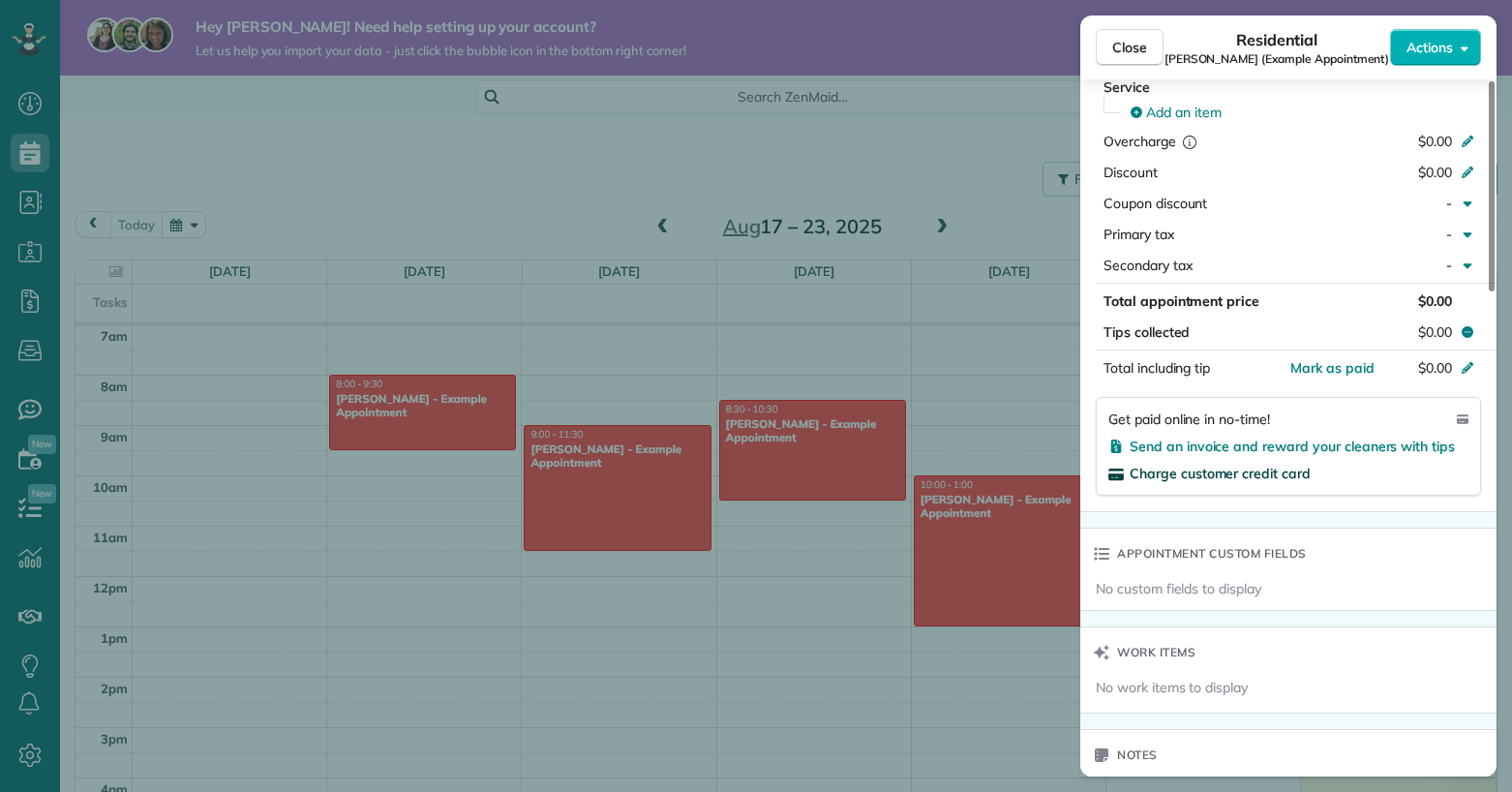
click at [1187, 479] on span "Charge customer credit card" at bounding box center [1219, 473] width 181 height 18
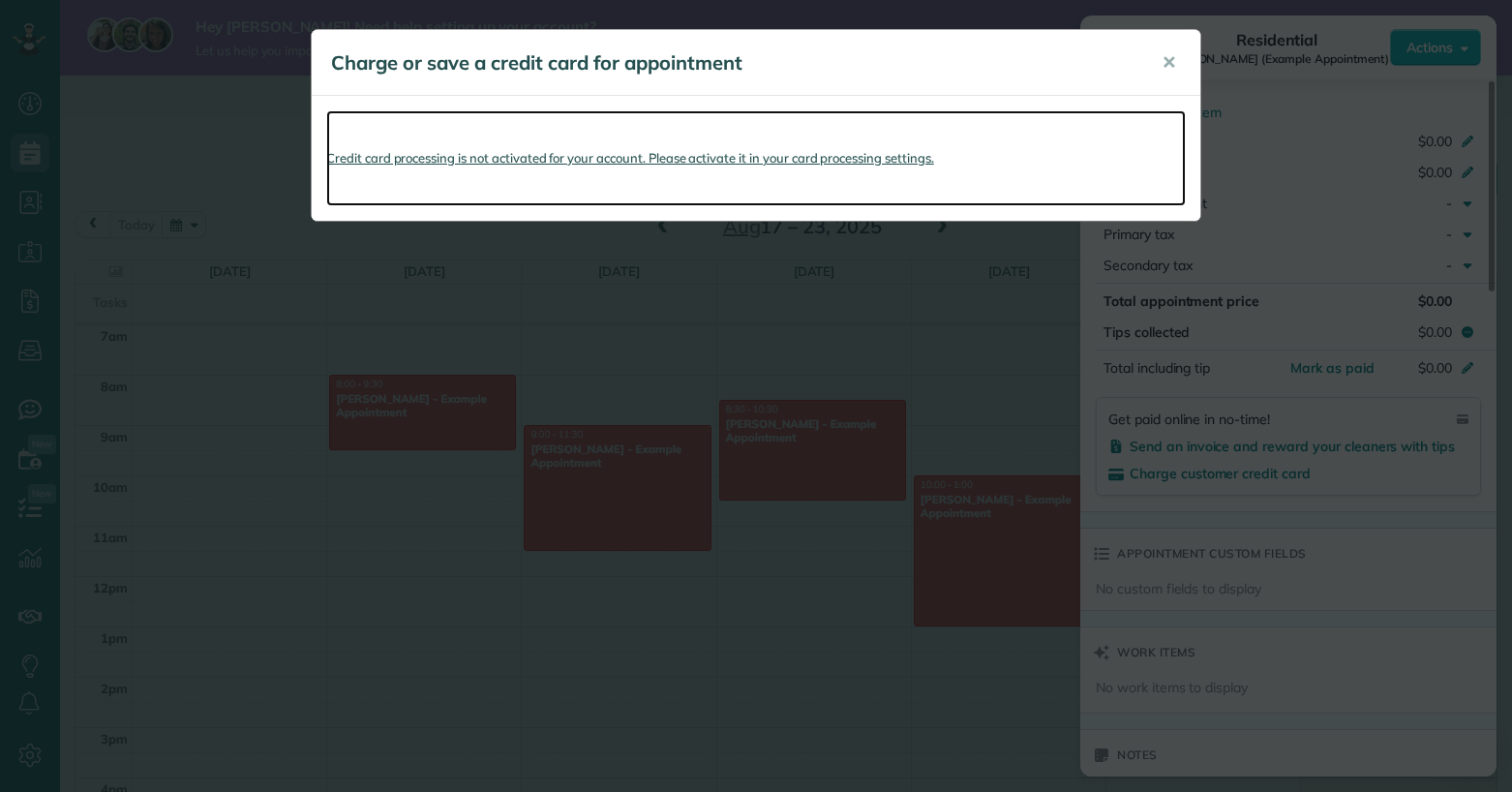
click at [888, 160] on link "Credit card processing is not activated for your account. Please activate it in…" at bounding box center [756, 158] width 859 height 96
